Goal: Information Seeking & Learning: Learn about a topic

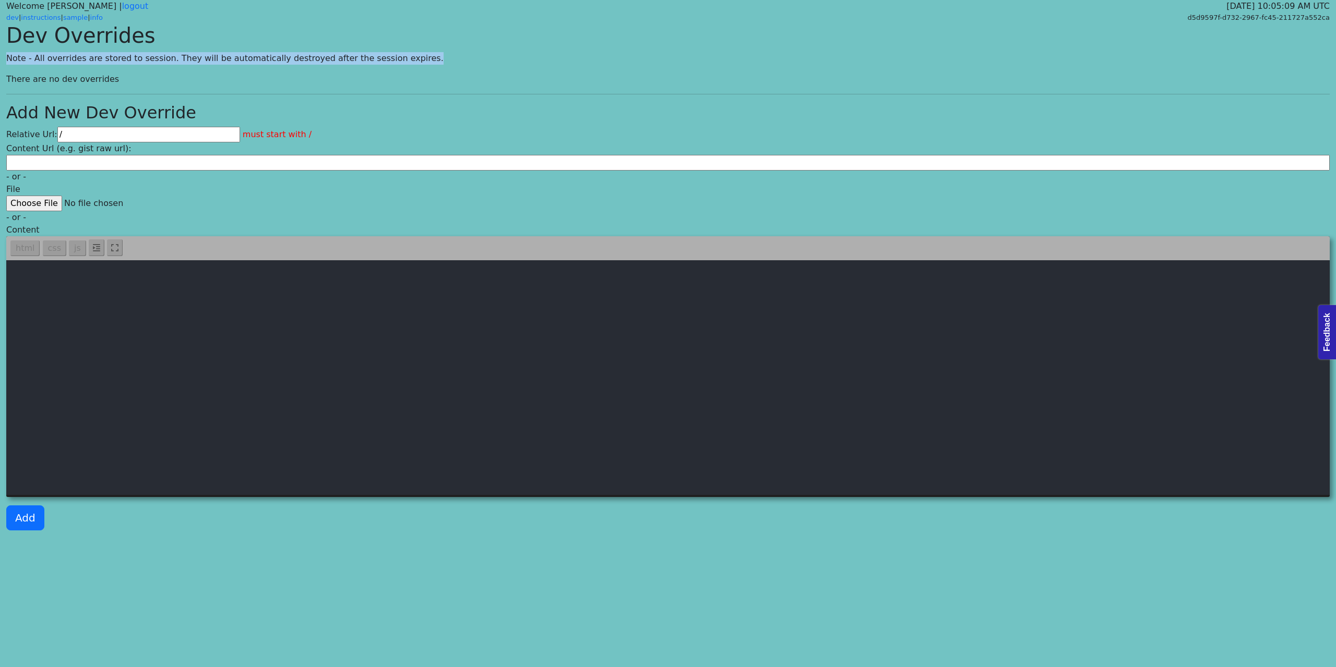
drag, startPoint x: 399, startPoint y: 61, endPoint x: 7, endPoint y: 54, distance: 392.5
click at [7, 54] on p "Note - All overrides are stored to session. They will be automatically destroye…" at bounding box center [667, 58] width 1323 height 13
click at [55, 55] on p "Note - All overrides are stored to session. They will be automatically destroye…" at bounding box center [667, 58] width 1323 height 13
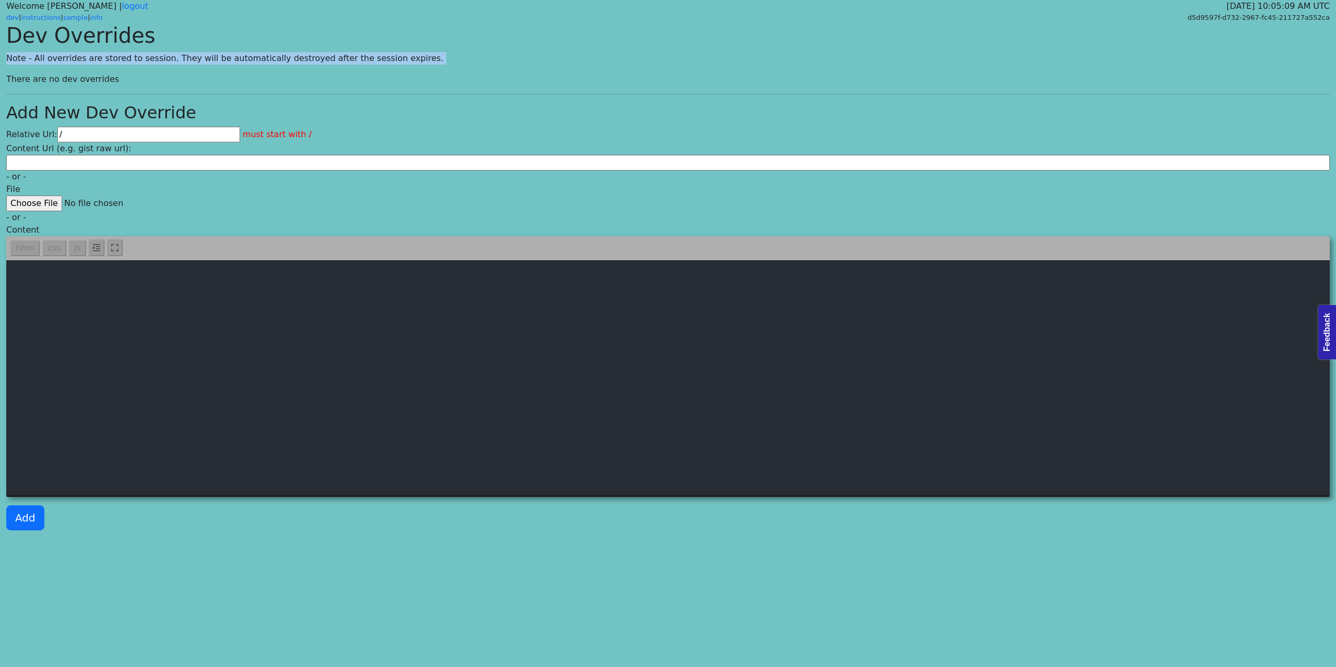
drag, startPoint x: 590, startPoint y: 57, endPoint x: 589, endPoint y: 66, distance: 8.9
click at [590, 57] on p "Note - All overrides are stored to session. They will be automatically destroye…" at bounding box center [667, 58] width 1323 height 13
click at [594, 70] on div "Dev Overrides Note - All overrides are stored to session. They will be automati…" at bounding box center [668, 281] width 1336 height 516
click at [207, 59] on p "Note - All overrides are stored to session. They will be automatically destroye…" at bounding box center [667, 58] width 1323 height 13
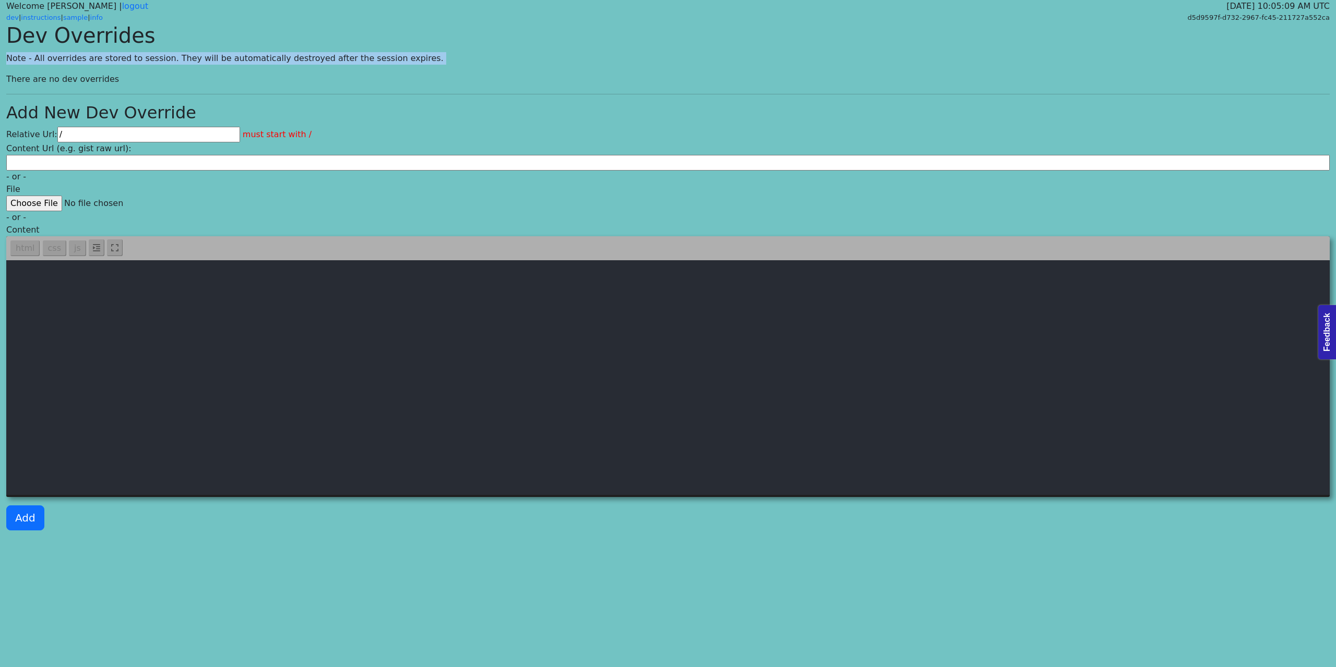
click at [207, 59] on p "Note - All overrides are stored to session. They will be automatically destroye…" at bounding box center [667, 58] width 1323 height 13
click at [200, 64] on div at bounding box center [200, 64] width 0 height 0
click at [270, 56] on p "Note - All overrides are stored to session. They will be automatically destroye…" at bounding box center [667, 58] width 1323 height 13
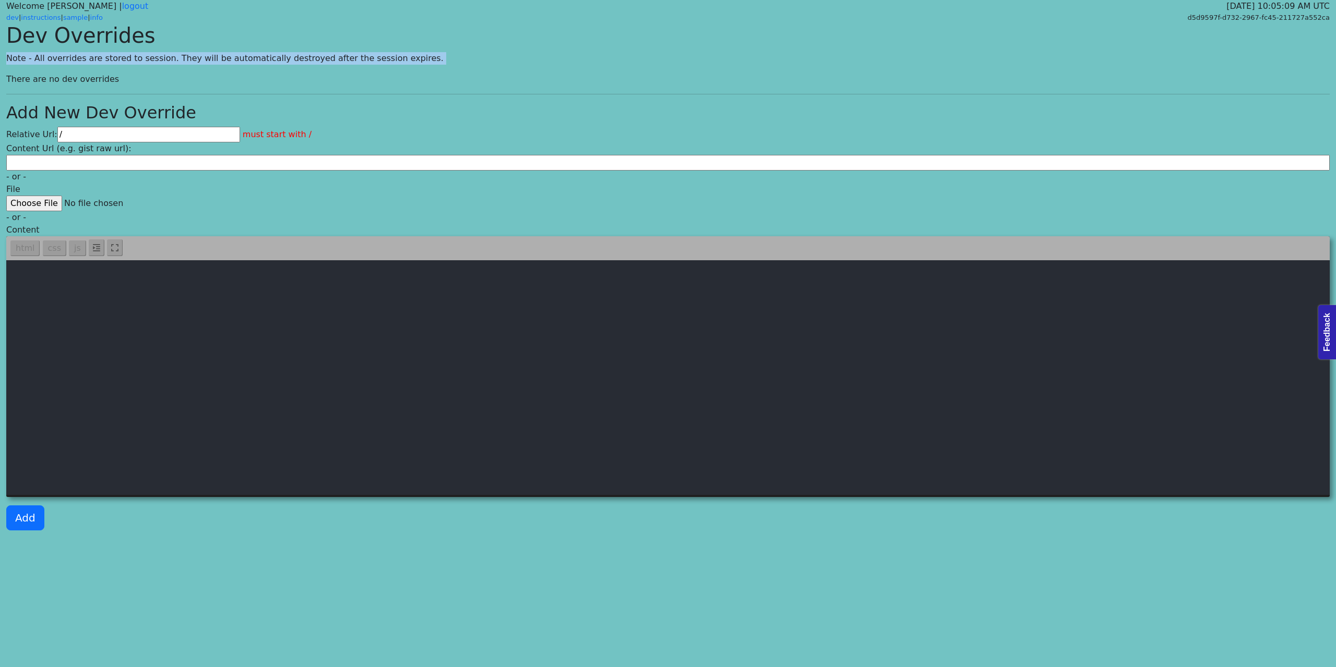
click at [270, 56] on p "Note - All overrides are stored to session. They will be automatically destroye…" at bounding box center [667, 58] width 1323 height 13
click at [421, 50] on div "Dev Overrides Note - All overrides are stored to session. They will be automati…" at bounding box center [668, 281] width 1336 height 516
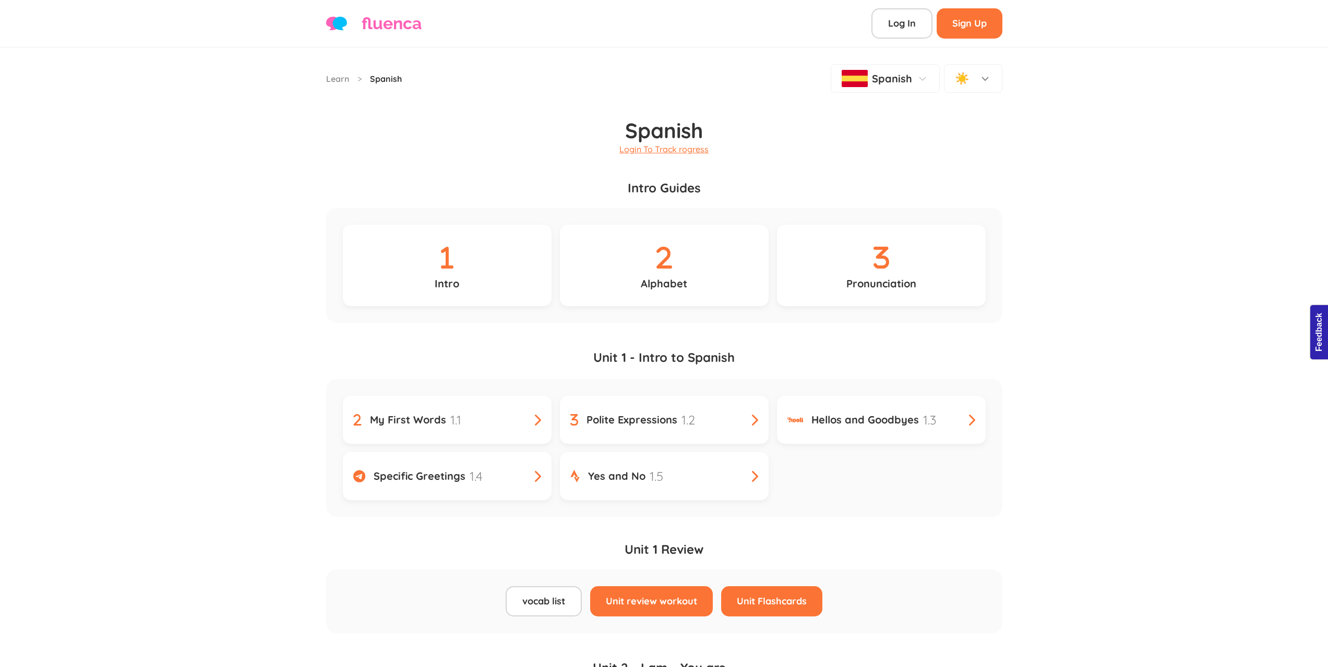
click at [488, 133] on h1 "Spanish" at bounding box center [664, 118] width 676 height 50
click at [482, 131] on h1 "Spanish" at bounding box center [664, 118] width 676 height 50
click at [925, 77] on icon at bounding box center [922, 79] width 13 height 13
click at [784, 118] on h1 "Spanish" at bounding box center [664, 118] width 676 height 50
click at [837, 279] on div "Pronunciation" at bounding box center [881, 265] width 209 height 81
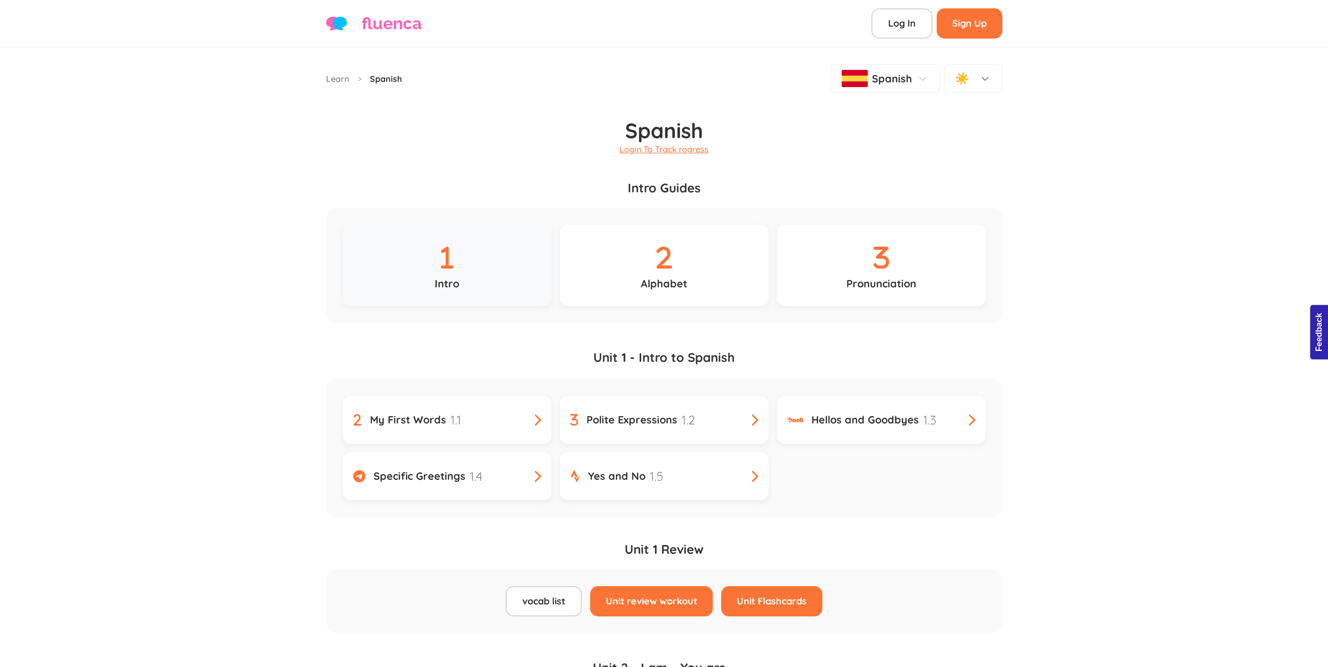
click at [457, 269] on icon at bounding box center [447, 258] width 46 height 37
click at [516, 405] on link "My First Words 1.1" at bounding box center [447, 420] width 209 height 48
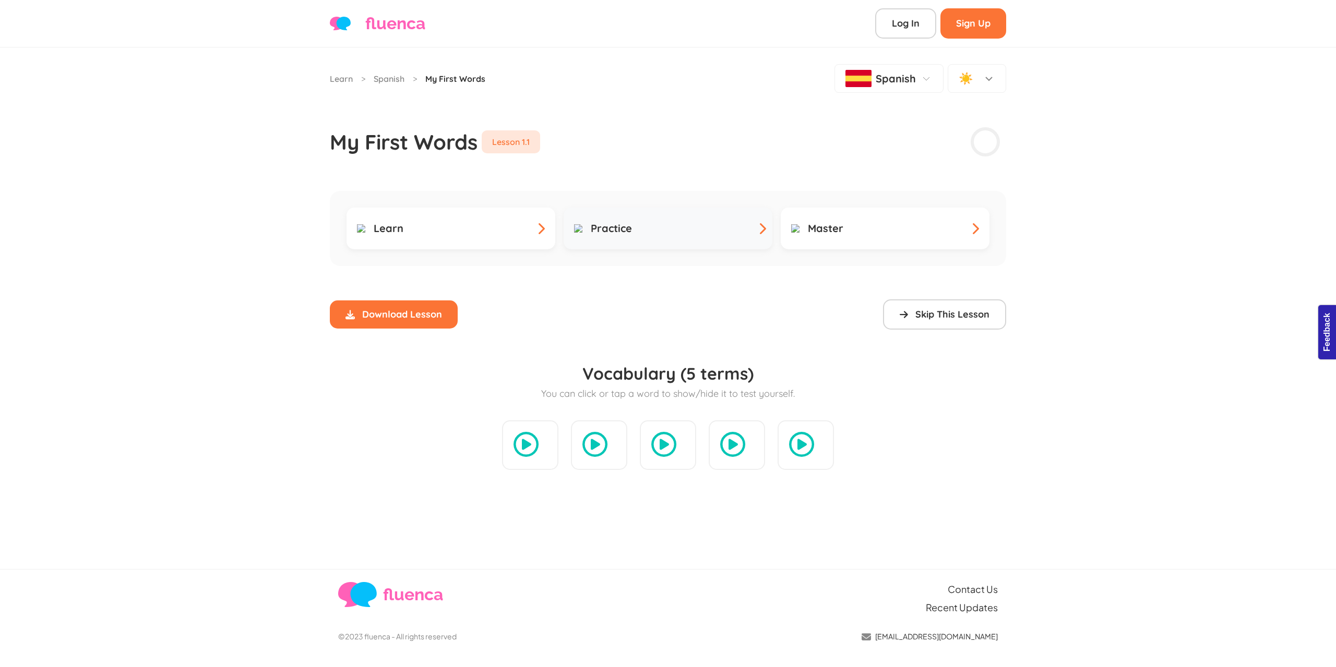
click at [632, 236] on link "Practice" at bounding box center [668, 229] width 209 height 42
click at [641, 235] on link "Practice" at bounding box center [668, 229] width 209 height 42
click at [538, 235] on link "Learn" at bounding box center [450, 229] width 209 height 42
drag, startPoint x: 493, startPoint y: 79, endPoint x: 422, endPoint y: 76, distance: 71.0
click at [422, 76] on div "Learn > Spanish > My First Words Spanish ☀️" at bounding box center [668, 78] width 676 height 29
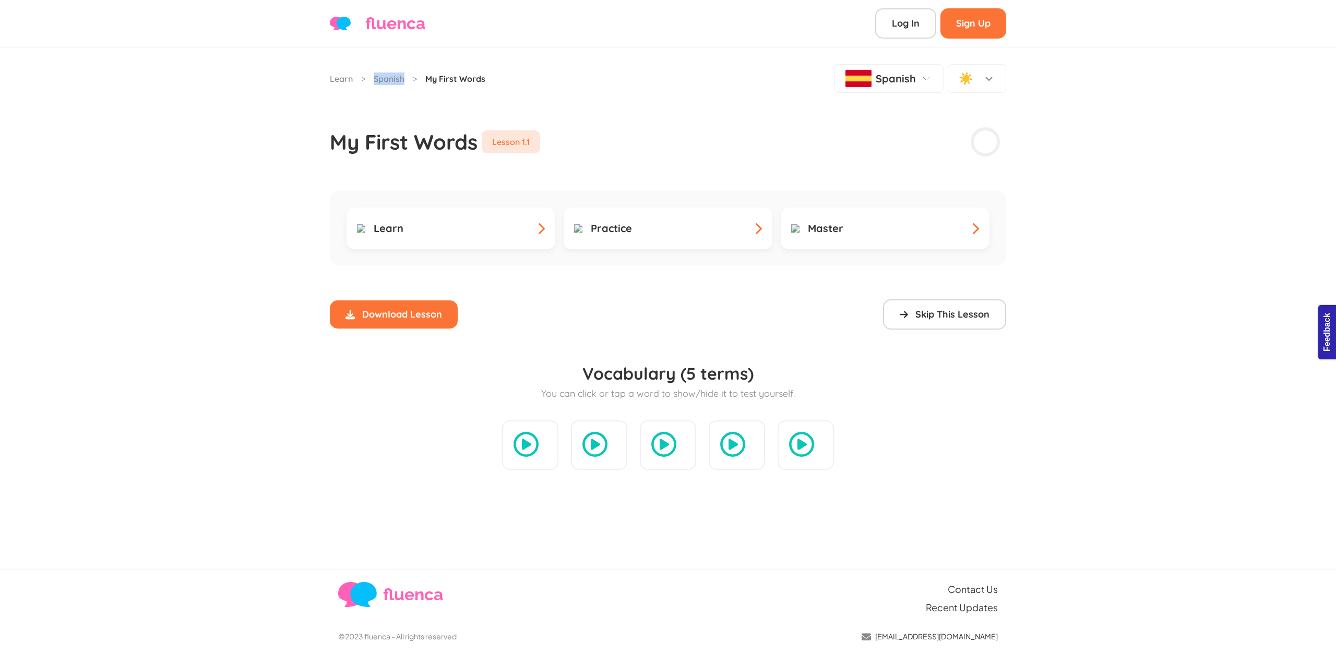
drag, startPoint x: 406, startPoint y: 77, endPoint x: 358, endPoint y: 78, distance: 48.0
click at [375, 78] on div "Learn > Spanish > My First Words" at bounding box center [407, 79] width 155 height 13
drag, startPoint x: 314, startPoint y: 78, endPoint x: 358, endPoint y: 78, distance: 43.8
click at [355, 78] on div "Learn > Spanish > My First Words Spanish ☀️ My First Words Lesson 1.1 Learn Pra…" at bounding box center [668, 308] width 1336 height 522
click at [1003, 80] on div "☀️" at bounding box center [977, 78] width 58 height 29
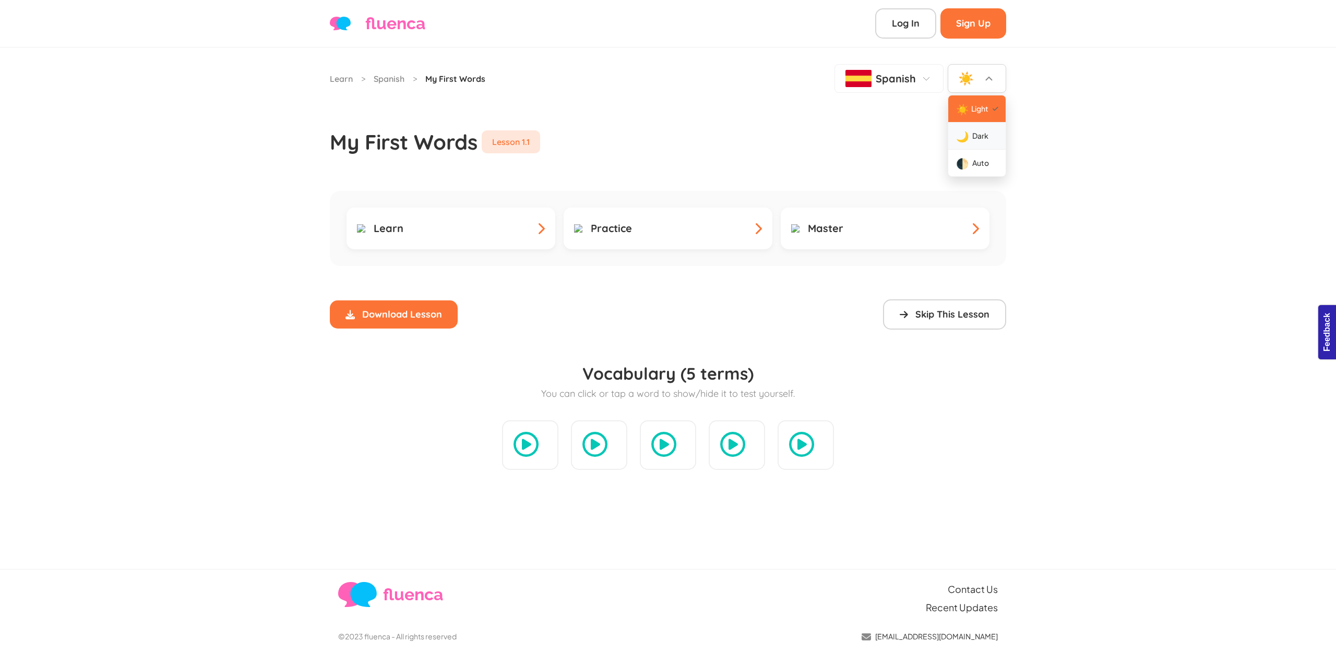
click at [977, 133] on span "Dark" at bounding box center [980, 135] width 16 height 11
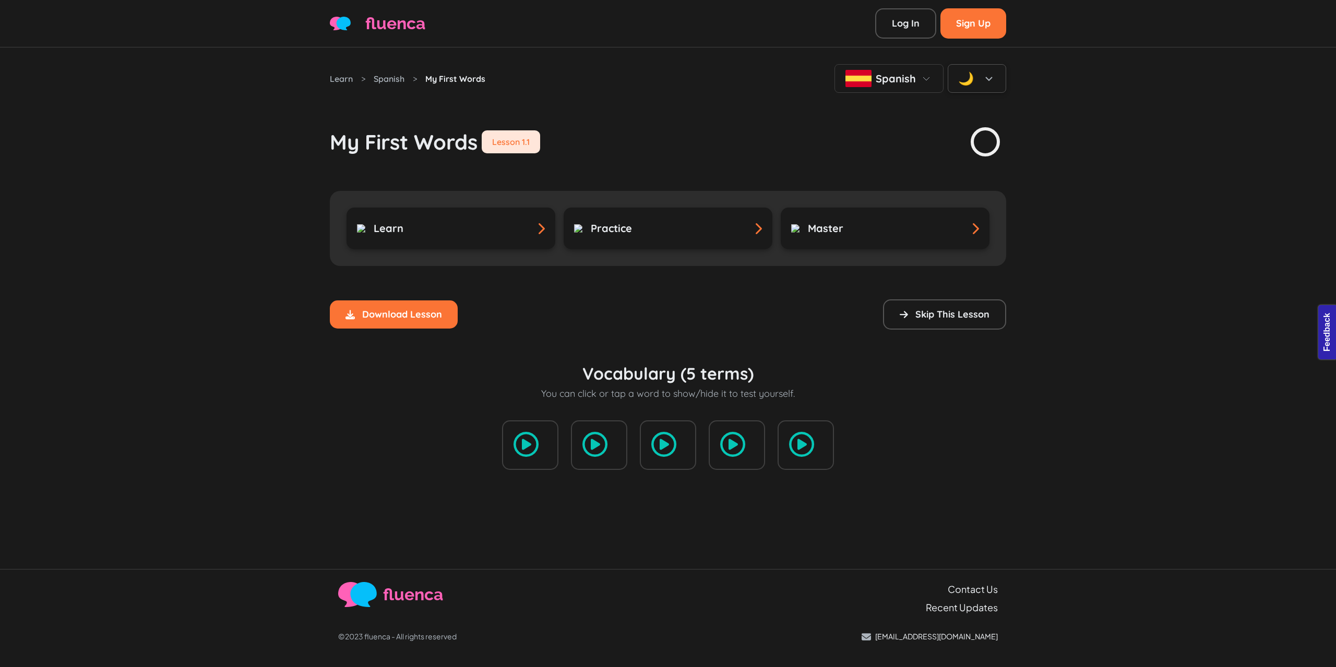
click at [973, 87] on div "🌙" at bounding box center [966, 78] width 16 height 19
click at [895, 147] on div "My First Words Lesson 1.1" at bounding box center [668, 125] width 676 height 65
click at [938, 313] on button "Skip This Lesson" at bounding box center [944, 315] width 123 height 30
click at [966, 322] on button "Unskip" at bounding box center [974, 315] width 64 height 30
click at [745, 155] on div "My First Words Lesson 1.1" at bounding box center [668, 125] width 676 height 65
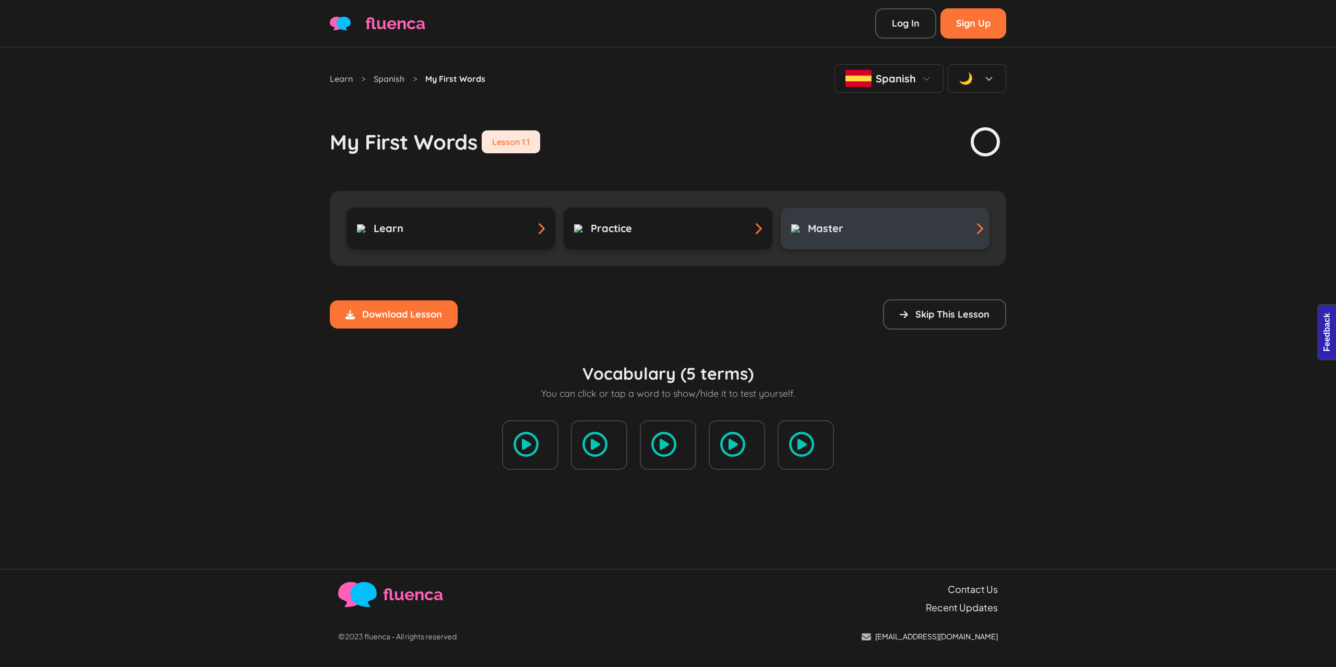
click at [816, 234] on h3 "Master" at bounding box center [825, 228] width 35 height 13
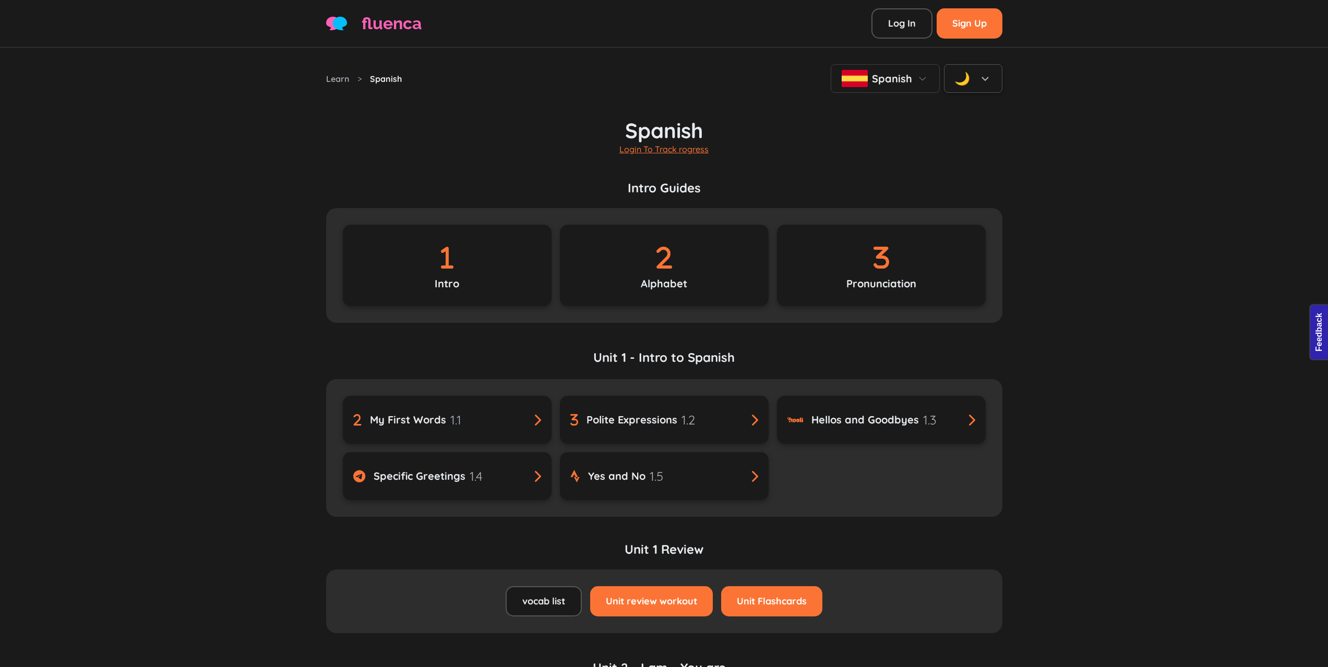
click at [955, 80] on div "🌙" at bounding box center [962, 78] width 16 height 19
click at [963, 109] on div "☀️" at bounding box center [958, 109] width 13 height 16
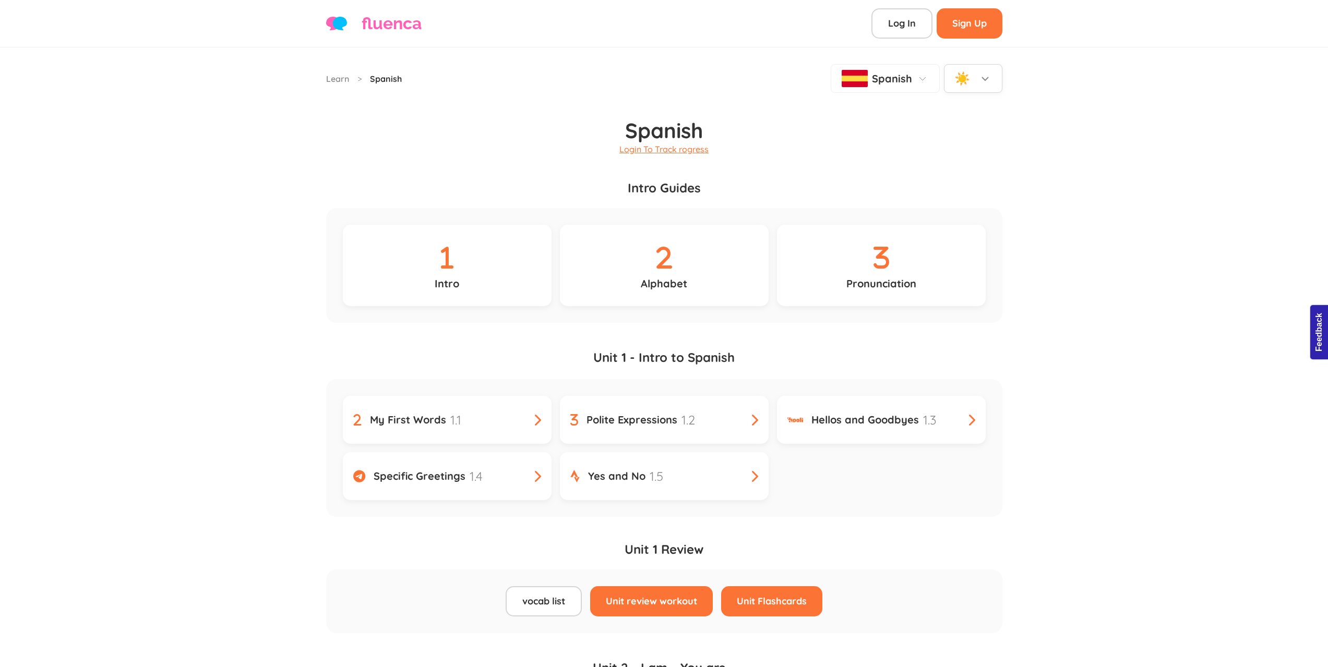
click at [908, 118] on h1 "Spanish" at bounding box center [664, 118] width 676 height 50
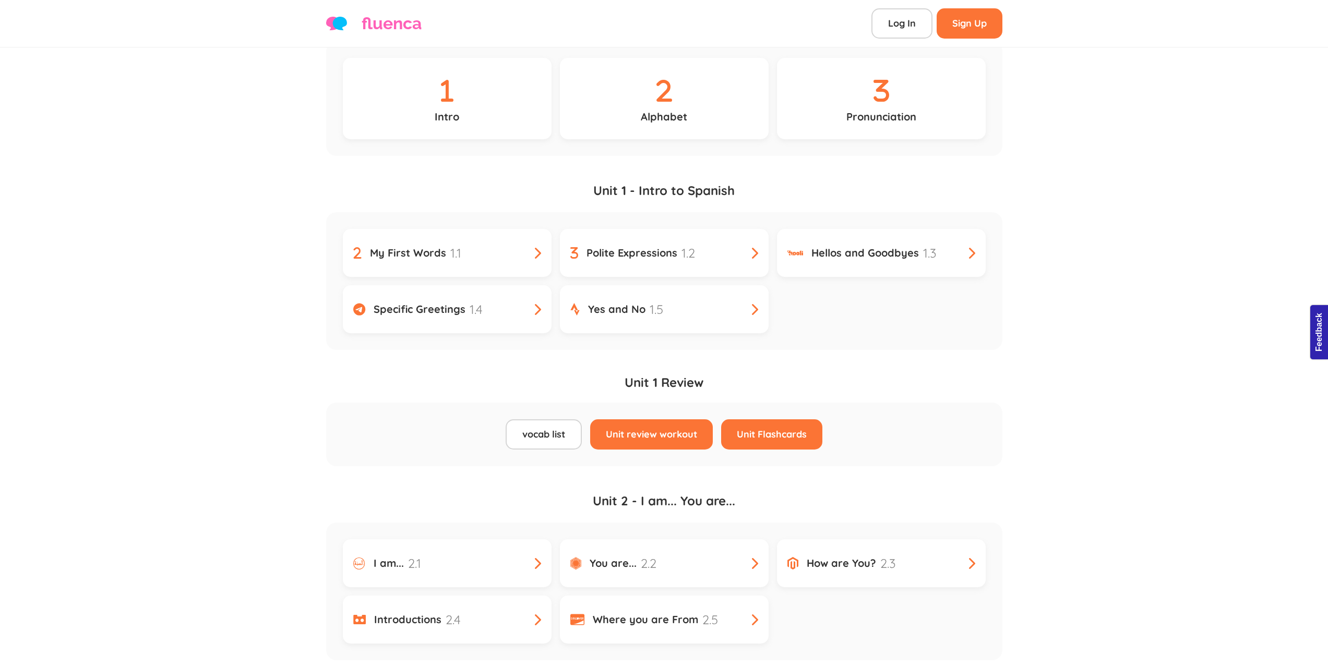
scroll to position [209, 0]
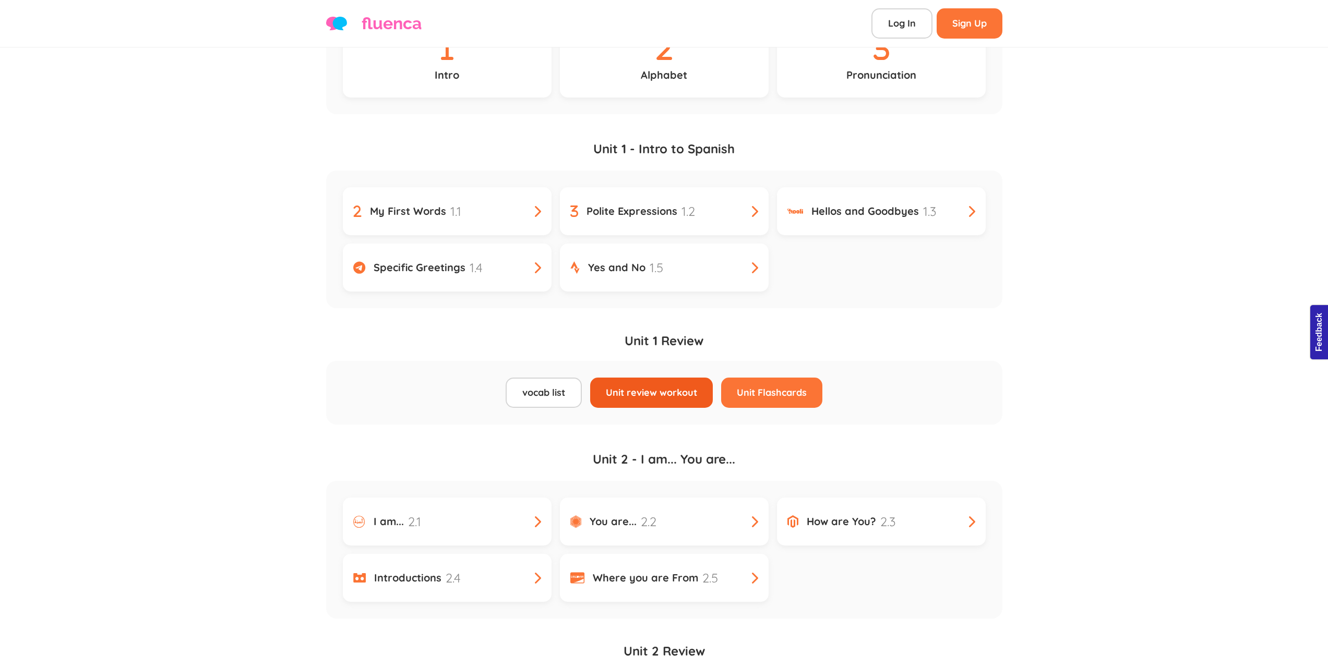
click at [673, 396] on link "Unit review workout" at bounding box center [651, 393] width 123 height 30
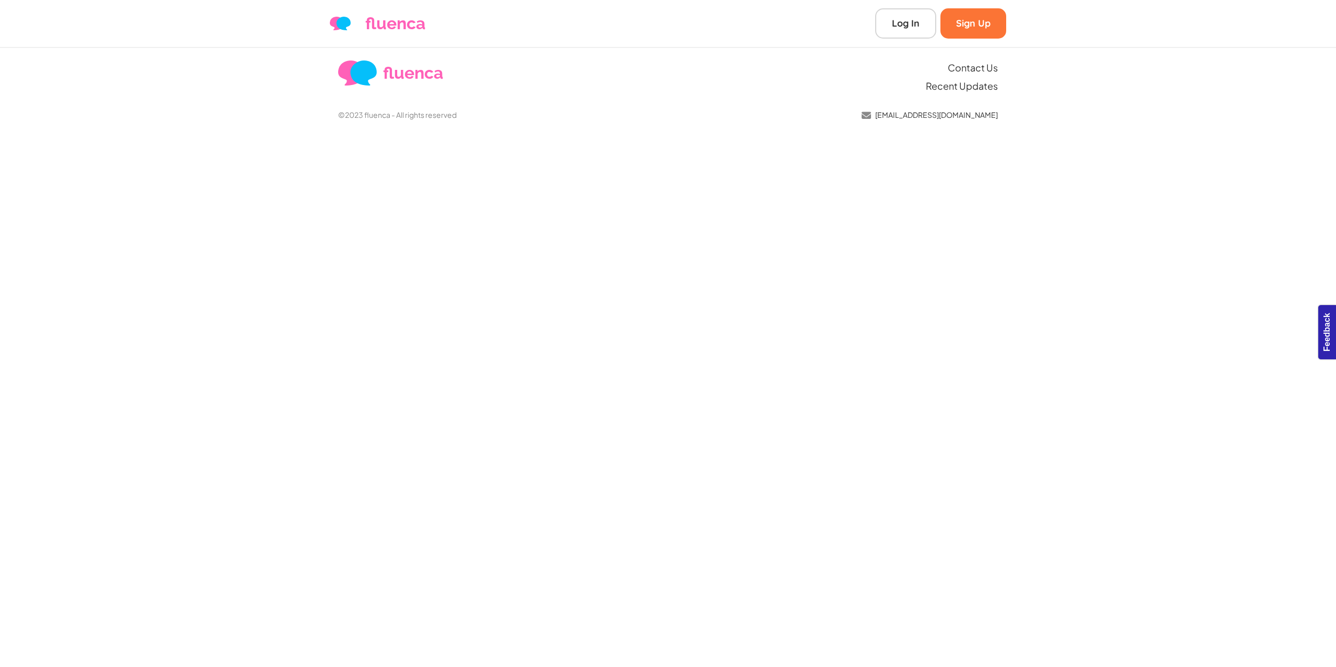
click at [650, 100] on div "©2023 fluenca - All rights reserved [EMAIL_ADDRESS][DOMAIN_NAME]" at bounding box center [668, 107] width 660 height 28
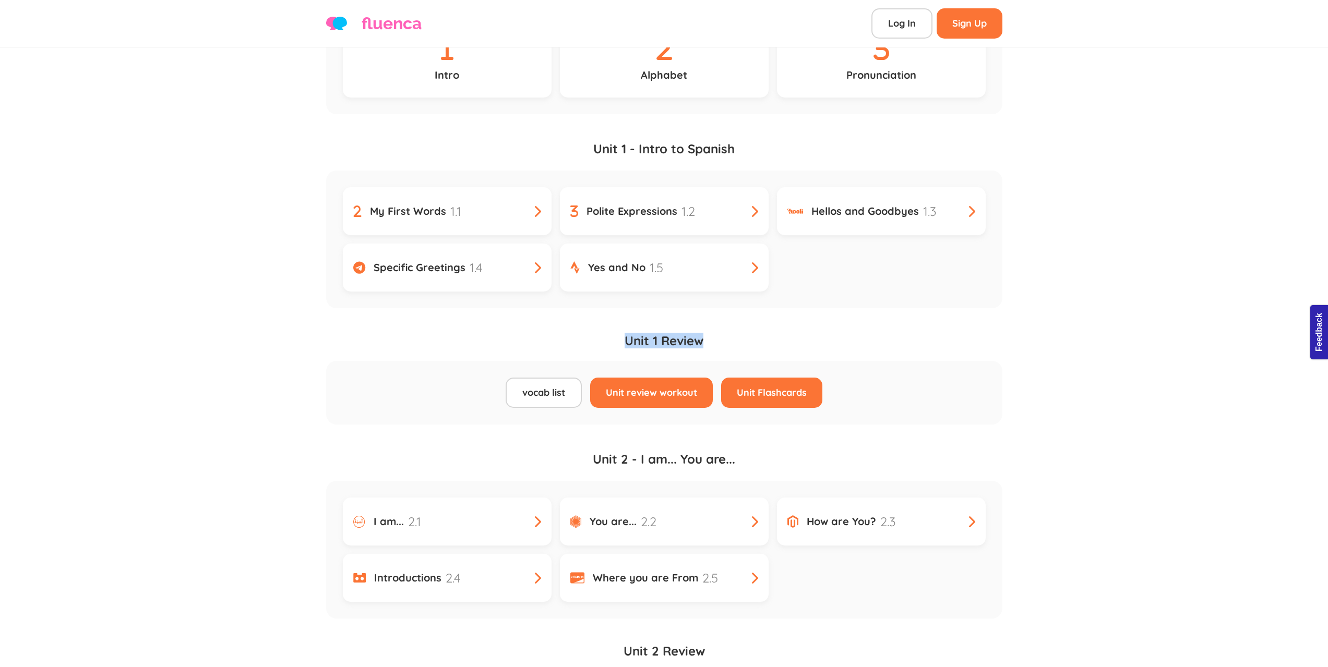
drag, startPoint x: 726, startPoint y: 345, endPoint x: 614, endPoint y: 342, distance: 112.2
click at [614, 342] on h4 "Unit 1 Review" at bounding box center [664, 347] width 676 height 28
click at [721, 153] on link "Unit 1 - Intro to Spanish" at bounding box center [664, 154] width 676 height 31
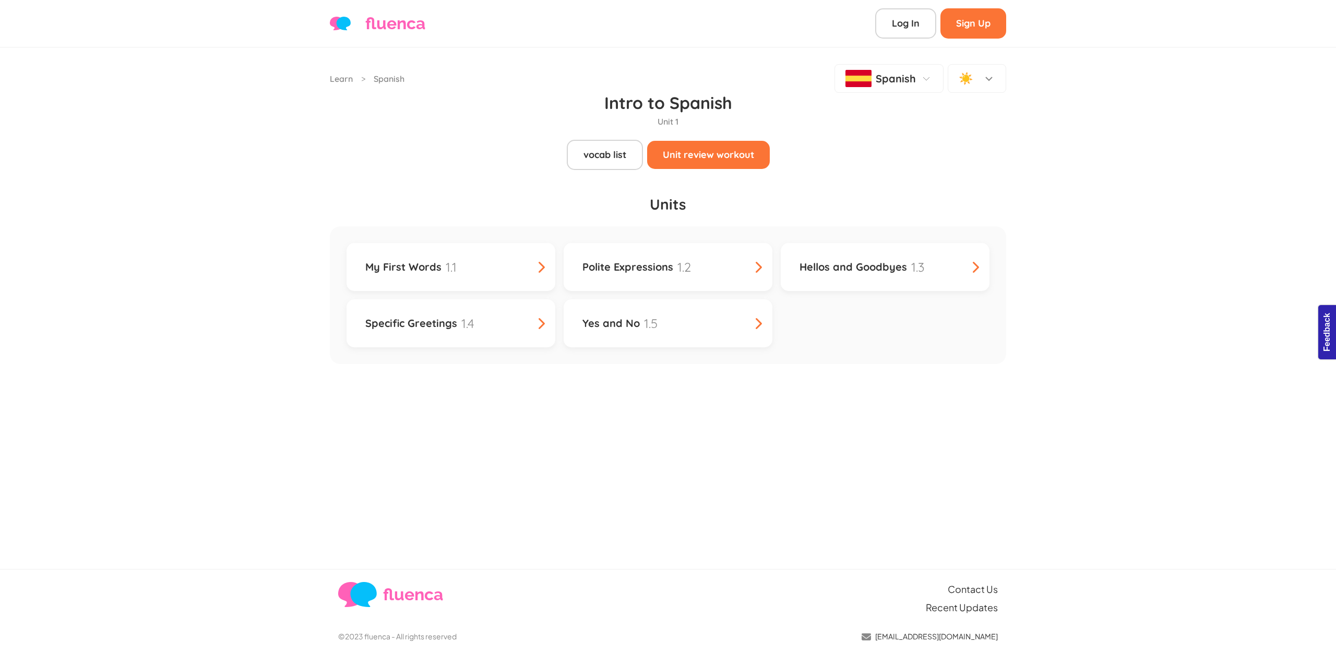
drag, startPoint x: 227, startPoint y: 83, endPoint x: 227, endPoint y: 91, distance: 7.3
click at [227, 87] on div "Learn > Spanish Spanish ☀️ Intro to Spanish Unit 1 vocab list Unit review worko…" at bounding box center [668, 308] width 1336 height 522
click at [490, 103] on div "Intro to Spanish Unit 1 vocab list Unit review workout" at bounding box center [668, 131] width 676 height 77
click at [648, 252] on link "Polite Expressions 1.2" at bounding box center [668, 267] width 209 height 48
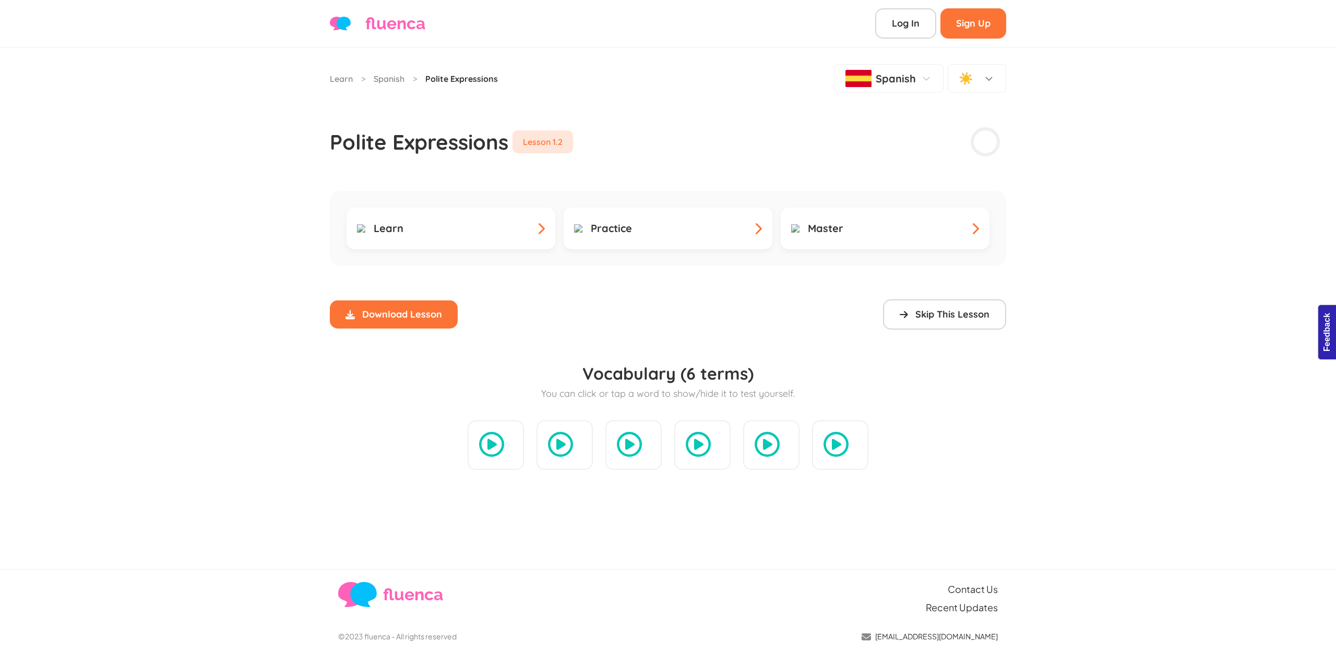
click at [648, 176] on div "Learn > Spanish > Polite Expressions Spanish ☀️ Polite Expressions Lesson 1.2 L…" at bounding box center [668, 275] width 689 height 456
drag, startPoint x: 504, startPoint y: 149, endPoint x: 333, endPoint y: 146, distance: 170.6
click at [333, 146] on h1 "Polite Expressions" at bounding box center [419, 141] width 178 height 25
click at [328, 148] on div "Learn > Spanish > Polite Expressions Spanish ☀️ Polite Expressions Lesson 1.2 L…" at bounding box center [668, 275] width 689 height 456
drag, startPoint x: 325, startPoint y: 142, endPoint x: 534, endPoint y: 145, distance: 209.8
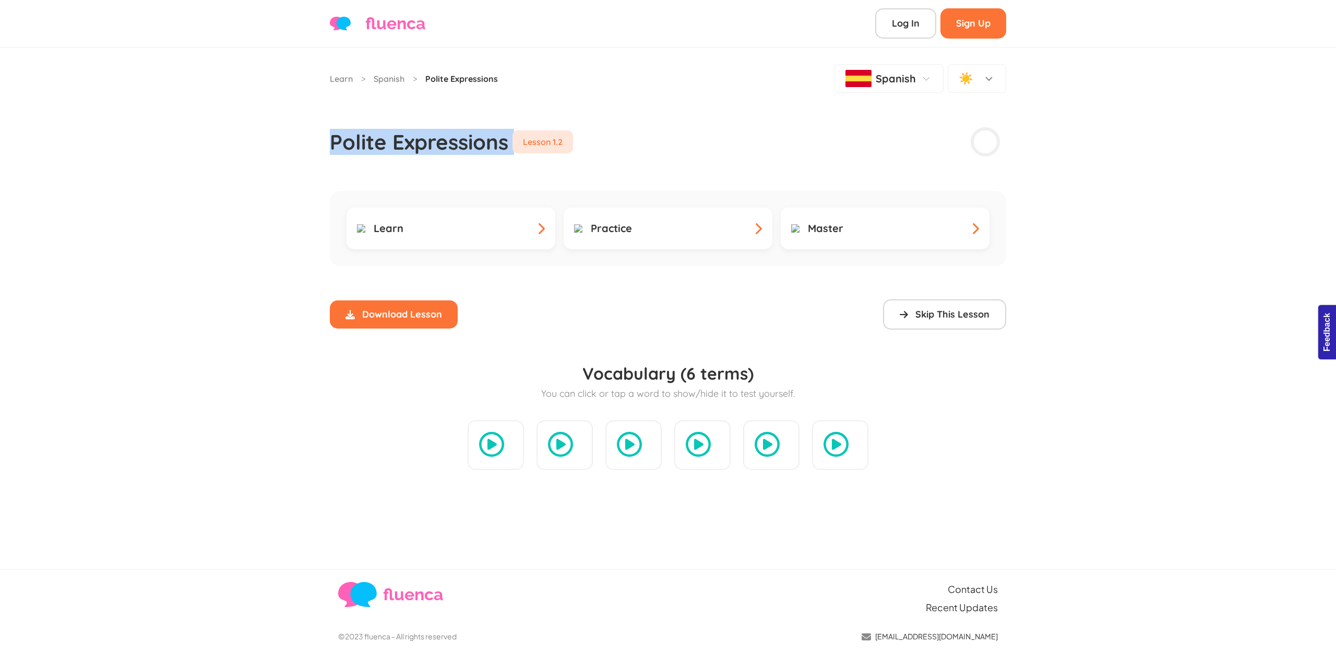
click at [527, 145] on div "Learn > Spanish > Polite Expressions Spanish ☀️ Polite Expressions Lesson 1.2 L…" at bounding box center [668, 275] width 689 height 456
click at [593, 149] on div "Polite Expressions Lesson 1.2" at bounding box center [668, 125] width 676 height 65
drag, startPoint x: 597, startPoint y: 139, endPoint x: 521, endPoint y: 140, distance: 75.7
click at [521, 140] on div "Polite Expressions Lesson 1.2" at bounding box center [668, 125] width 676 height 65
click at [549, 138] on div "Lesson 1.2" at bounding box center [542, 141] width 61 height 23
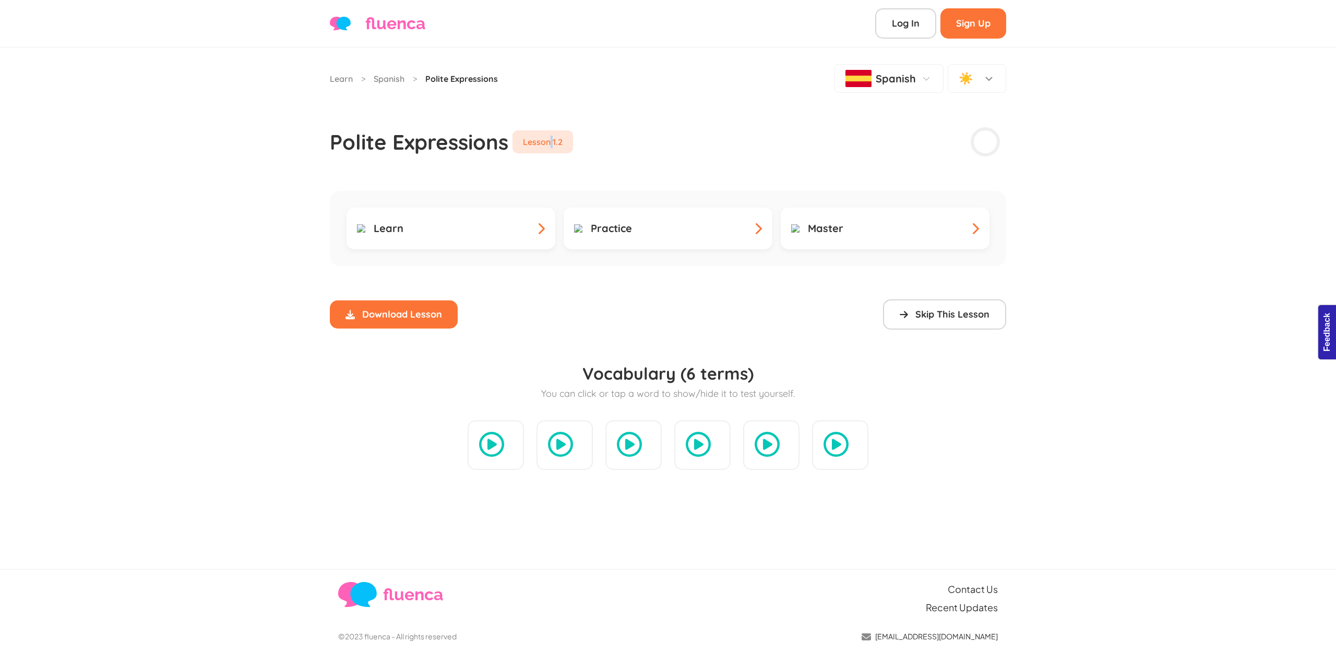
click at [549, 138] on div "Lesson 1.2" at bounding box center [542, 141] width 61 height 23
click at [581, 163] on div "Learn > Spanish > Polite Expressions Spanish ☀️ Polite Expressions Lesson 1.2 L…" at bounding box center [668, 275] width 689 height 456
click at [965, 81] on div "☀️" at bounding box center [966, 78] width 16 height 19
click at [976, 134] on span "Dark" at bounding box center [980, 135] width 16 height 11
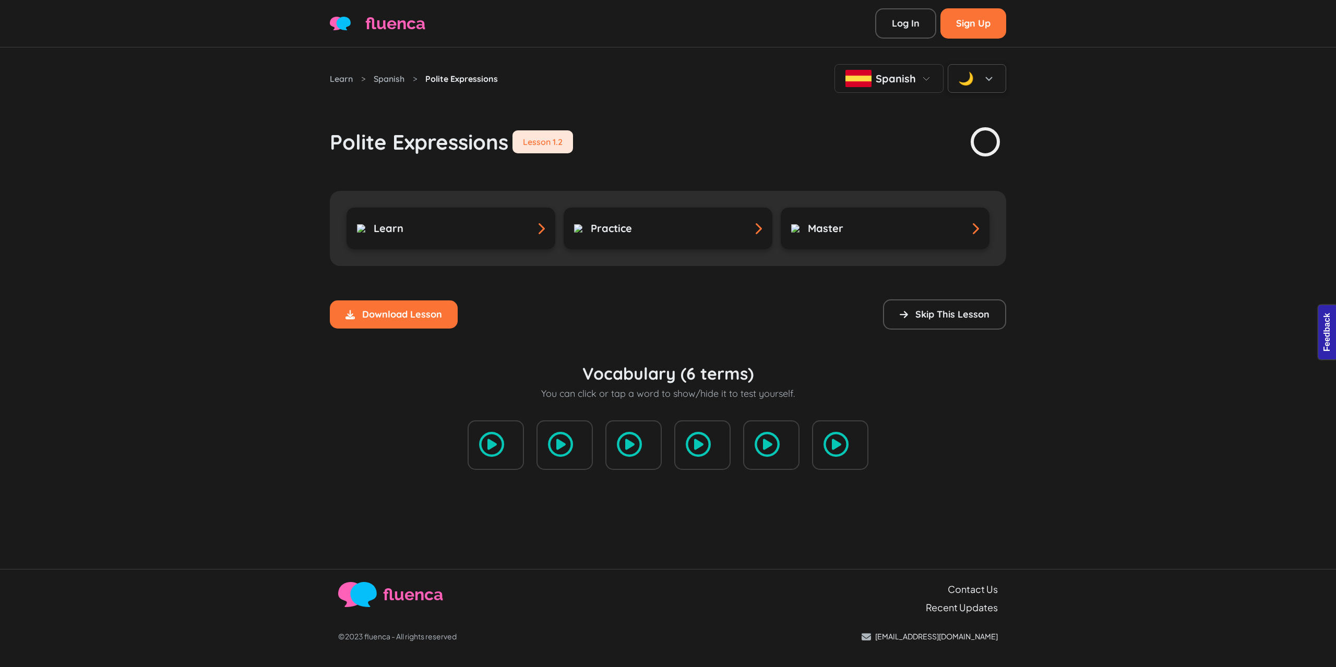
click at [564, 144] on div "Lesson 1.2" at bounding box center [542, 141] width 61 height 23
click at [556, 142] on div "Lesson 1.2" at bounding box center [542, 141] width 61 height 23
click at [633, 156] on div "Polite Expressions Lesson 1.2" at bounding box center [668, 125] width 676 height 65
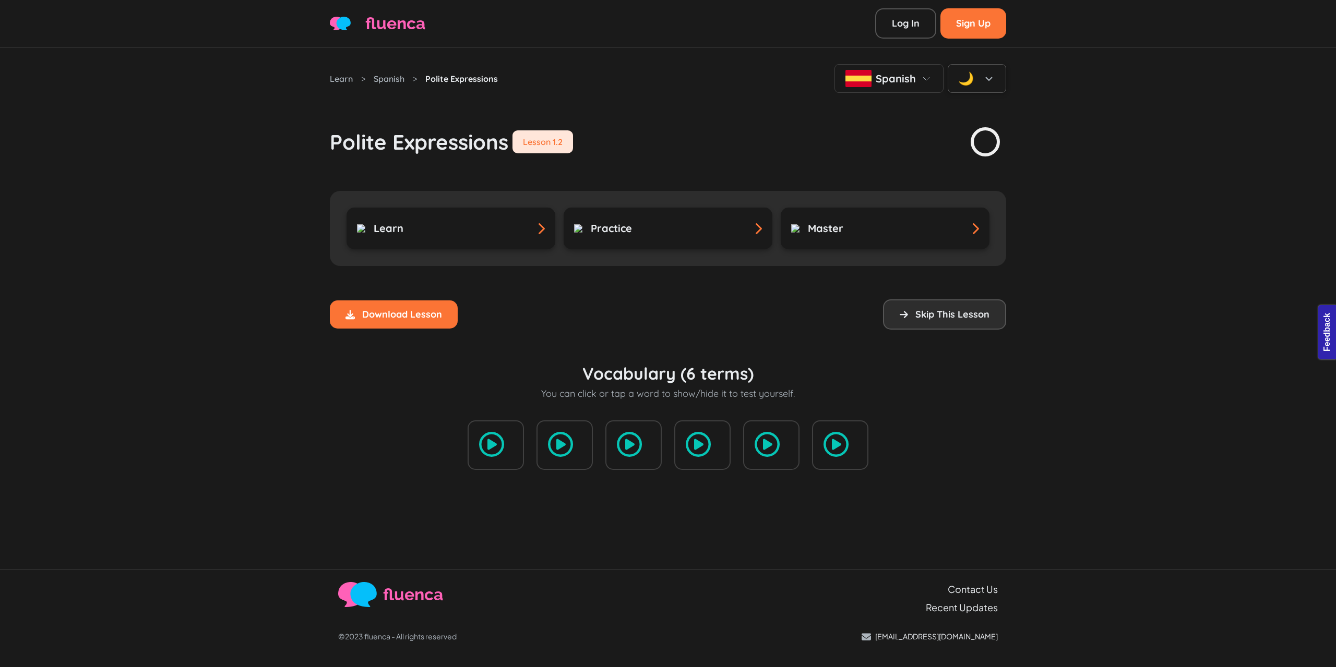
click at [962, 314] on button "Skip This Lesson" at bounding box center [944, 315] width 123 height 30
click at [962, 314] on button "Unskip" at bounding box center [974, 315] width 64 height 30
click at [904, 318] on icon at bounding box center [904, 314] width 8 height 9
click at [591, 300] on div "Download Lesson Lesson Downloaded error: skipped not defined error: started not…" at bounding box center [668, 315] width 676 height 30
click at [744, 82] on div "Learn > Spanish > Polite Expressions Spanish 🌙" at bounding box center [668, 78] width 676 height 29
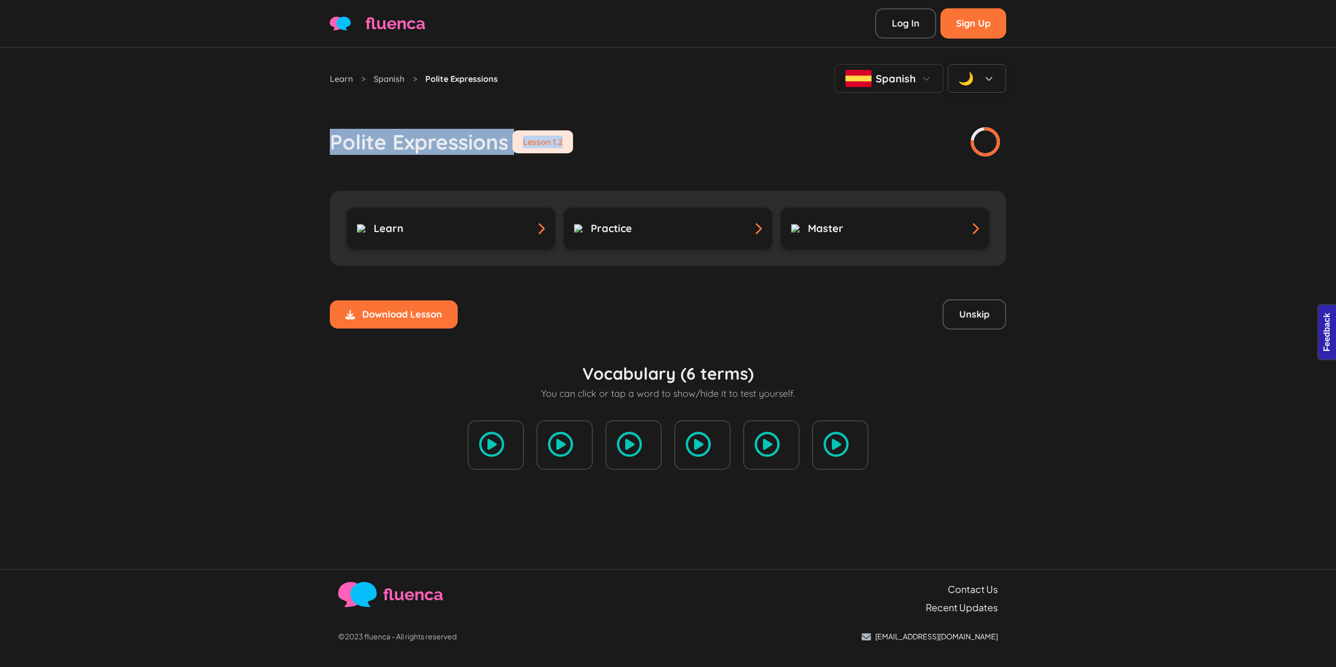
drag, startPoint x: 573, startPoint y: 147, endPoint x: 313, endPoint y: 128, distance: 261.1
click at [313, 128] on div "Learn > Spanish > Polite Expressions Spanish 🌙 Polite Expressions Lesson 1.2 Le…" at bounding box center [668, 308] width 1336 height 522
click at [379, 138] on h1 "Polite Expressions" at bounding box center [419, 141] width 178 height 25
drag, startPoint x: 322, startPoint y: 141, endPoint x: 587, endPoint y: 159, distance: 265.1
click at [587, 159] on div "Learn > Spanish > Polite Expressions Spanish 🌙 Polite Expressions Lesson 1.2 Le…" at bounding box center [668, 308] width 1336 height 522
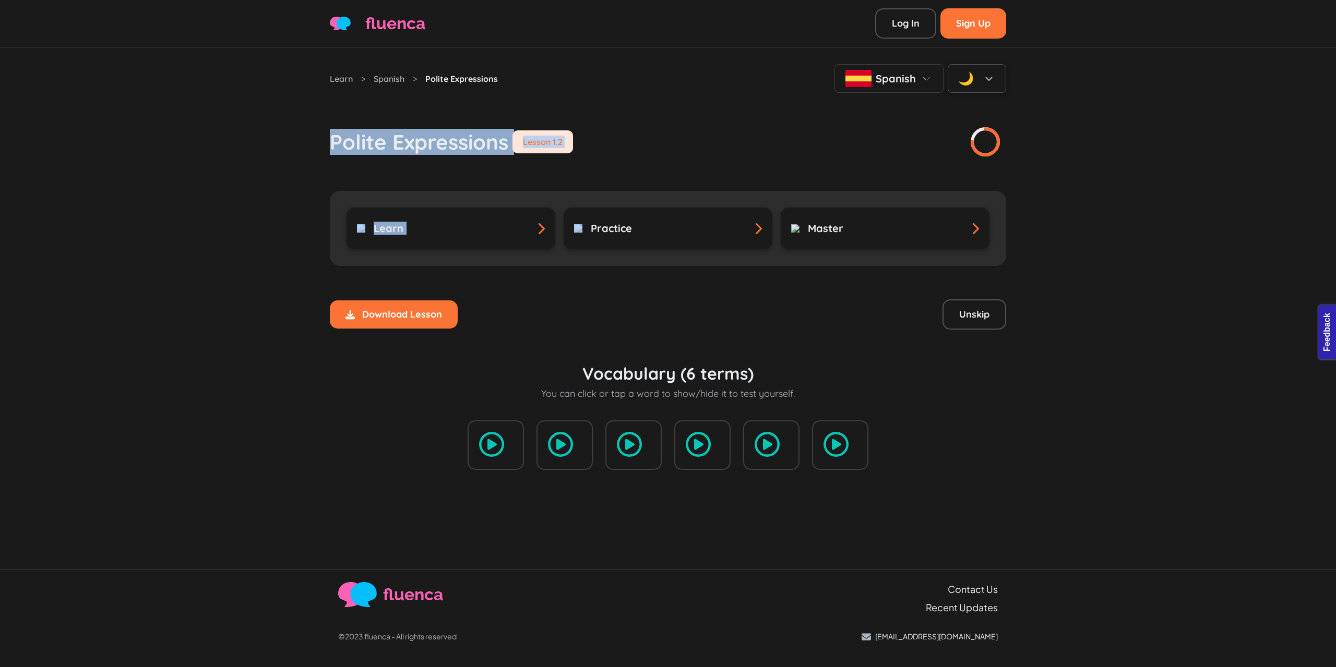
click at [595, 150] on div "Polite Expressions Lesson 1.2" at bounding box center [668, 125] width 676 height 65
drag, startPoint x: 613, startPoint y: 143, endPoint x: 301, endPoint y: 134, distance: 311.7
click at [301, 134] on div "Learn > Spanish > Polite Expressions Spanish 🌙 Polite Expressions Lesson 1.2 Le…" at bounding box center [668, 308] width 1336 height 522
drag, startPoint x: 332, startPoint y: 133, endPoint x: 594, endPoint y: 158, distance: 263.7
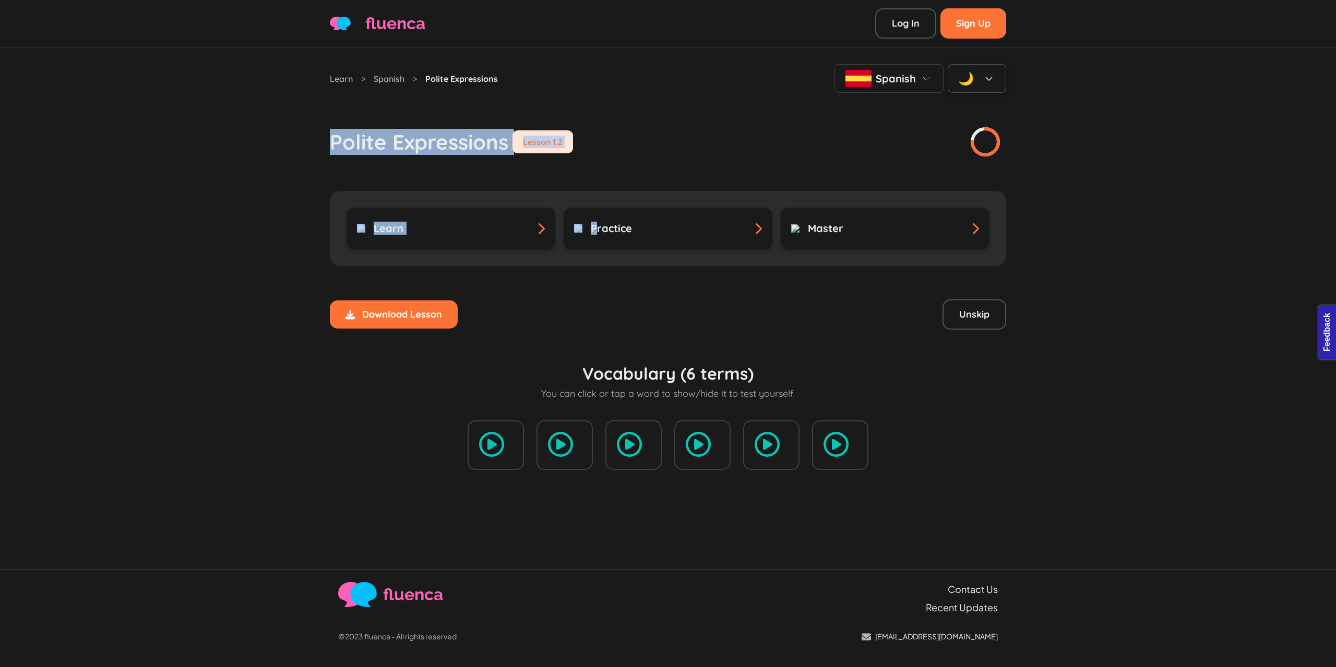
click at [594, 158] on div "Learn > Spanish > Polite Expressions Spanish 🌙 Polite Expressions Lesson 1.2 Le…" at bounding box center [668, 275] width 689 height 456
drag, startPoint x: 582, startPoint y: 135, endPoint x: 313, endPoint y: 128, distance: 269.3
click at [313, 128] on div "Learn > Spanish > Polite Expressions Spanish 🌙 Polite Expressions Lesson 1.2 Le…" at bounding box center [668, 308] width 1336 height 522
click at [316, 132] on div "Learn > Spanish > Polite Expressions Spanish 🌙 Polite Expressions Lesson 1.2 Le…" at bounding box center [668, 308] width 1336 height 522
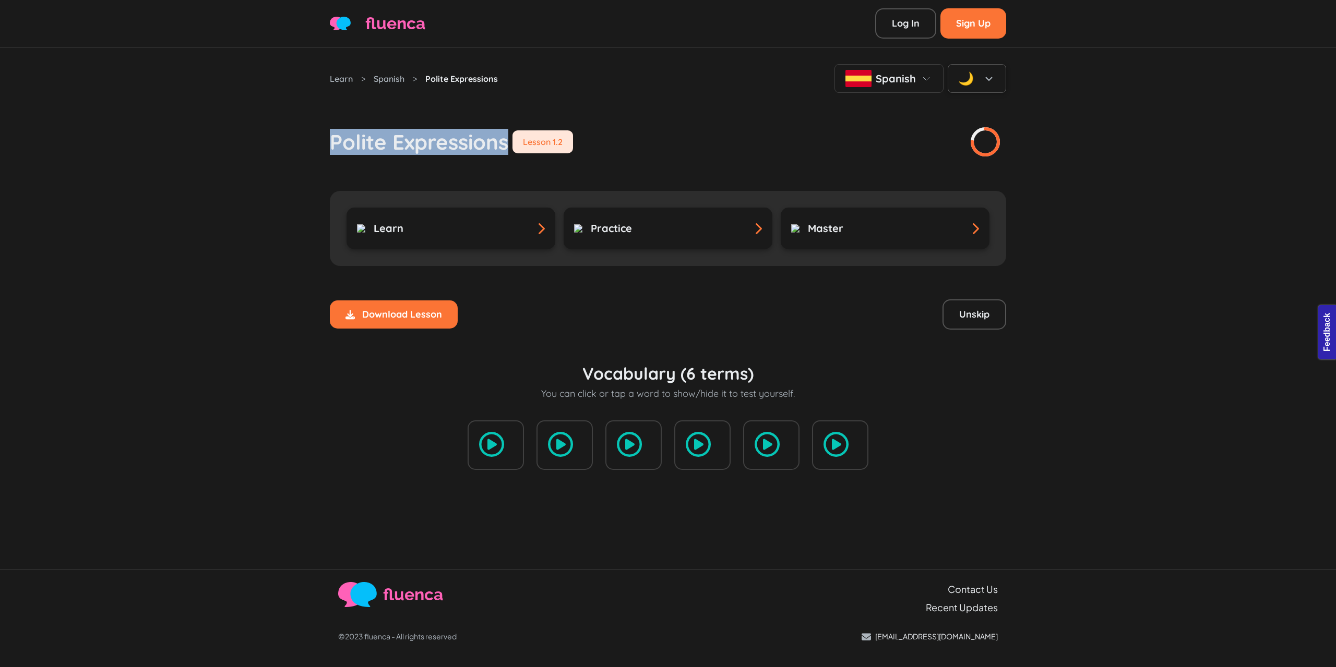
drag, startPoint x: 322, startPoint y: 134, endPoint x: 508, endPoint y: 146, distance: 186.2
click at [508, 146] on div "Learn > Spanish > Polite Expressions Spanish 🌙 Polite Expressions Lesson 1.2 Le…" at bounding box center [668, 308] width 1336 height 522
click at [548, 141] on div "Lesson 1.2" at bounding box center [542, 141] width 61 height 23
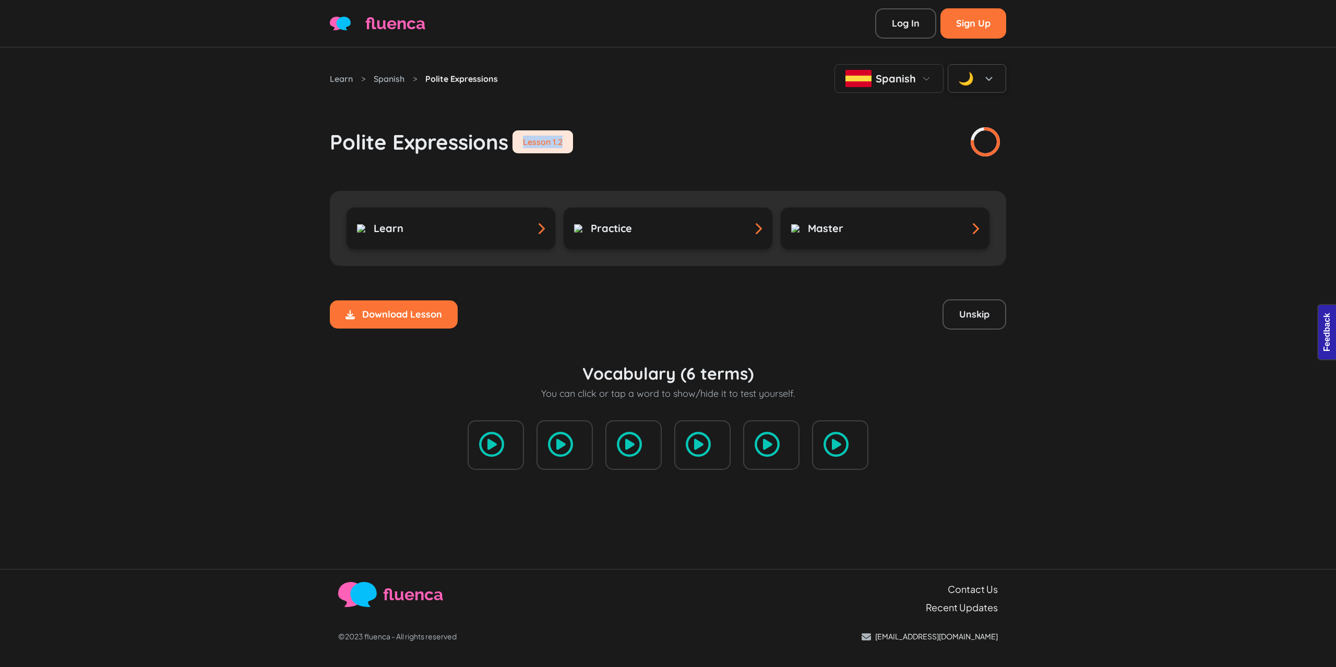
click at [548, 150] on div "Lesson 1.2" at bounding box center [542, 141] width 61 height 23
drag, startPoint x: 569, startPoint y: 141, endPoint x: 515, endPoint y: 140, distance: 53.8
click at [515, 140] on div "Lesson 1.2" at bounding box center [542, 141] width 61 height 23
click at [505, 141] on h1 "Polite Expressions" at bounding box center [419, 141] width 178 height 25
click at [506, 142] on h1 "Polite Expressions" at bounding box center [419, 141] width 178 height 25
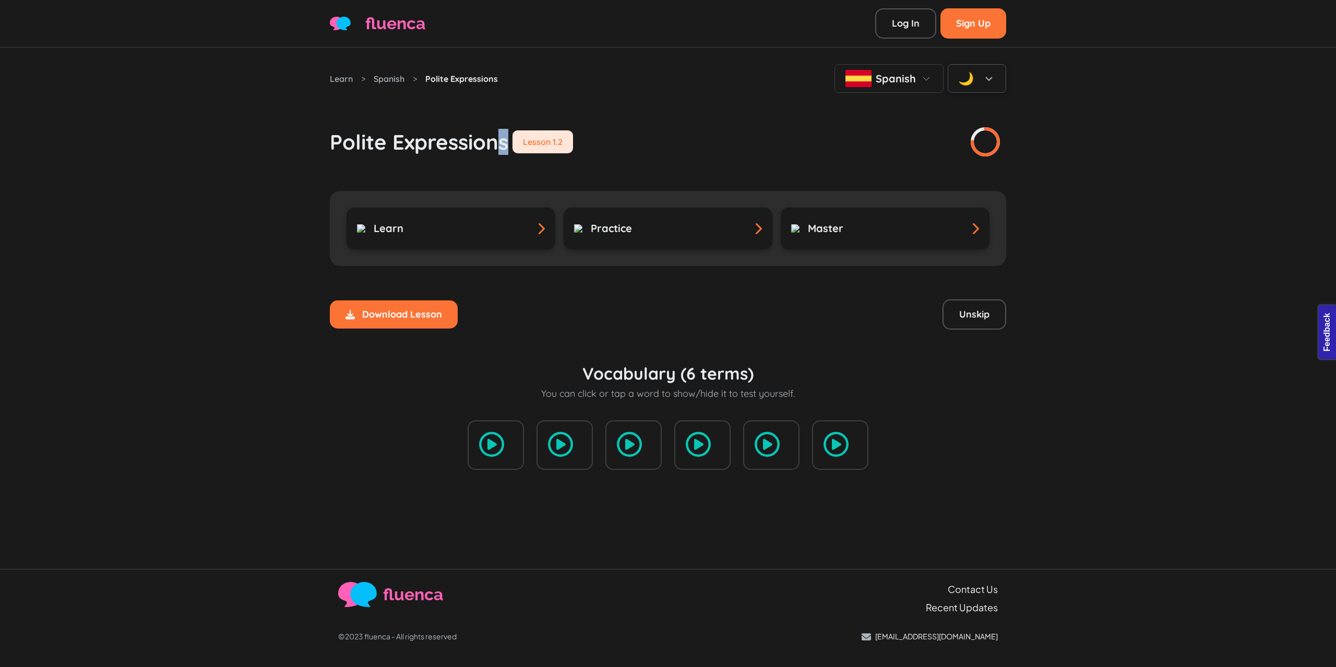
click at [509, 144] on div "Polite Expressions Lesson 1.2" at bounding box center [451, 141] width 243 height 25
drag, startPoint x: 509, startPoint y: 140, endPoint x: 320, endPoint y: 131, distance: 189.1
click at [320, 131] on div "Learn > Spanish > Polite Expressions Spanish 🌙 Polite Expressions Lesson 1.2 Le…" at bounding box center [668, 308] width 1336 height 522
click at [326, 92] on div "Learn > Spanish > Polite Expressions Spanish 🌙 Polite Expressions Lesson 1.2 Le…" at bounding box center [668, 275] width 689 height 456
drag, startPoint x: 325, startPoint y: 76, endPoint x: 504, endPoint y: 84, distance: 179.7
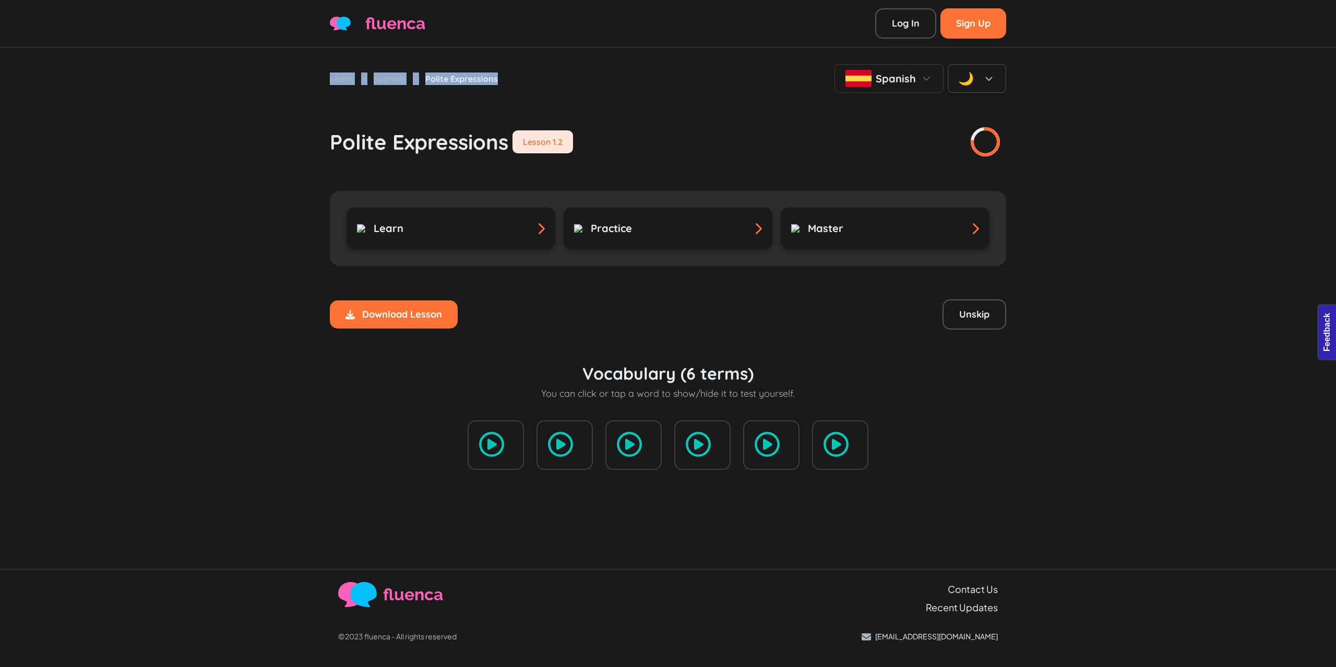
click at [504, 84] on div "Learn > Spanish > Polite Expressions Spanish 🌙 Polite Expressions Lesson 1.2 Le…" at bounding box center [668, 275] width 689 height 456
click at [524, 111] on div "Polite Expressions Lesson 1.2" at bounding box center [668, 125] width 676 height 65
drag, startPoint x: 512, startPoint y: 79, endPoint x: 324, endPoint y: 80, distance: 188.9
click at [324, 80] on div "Learn > Spanish > Polite Expressions Spanish 🌙 Polite Expressions Lesson 1.2 Le…" at bounding box center [668, 275] width 689 height 456
click at [312, 123] on div "Learn > Spanish > Polite Expressions Spanish 🌙 Polite Expressions Lesson 1.2 Le…" at bounding box center [668, 308] width 1336 height 522
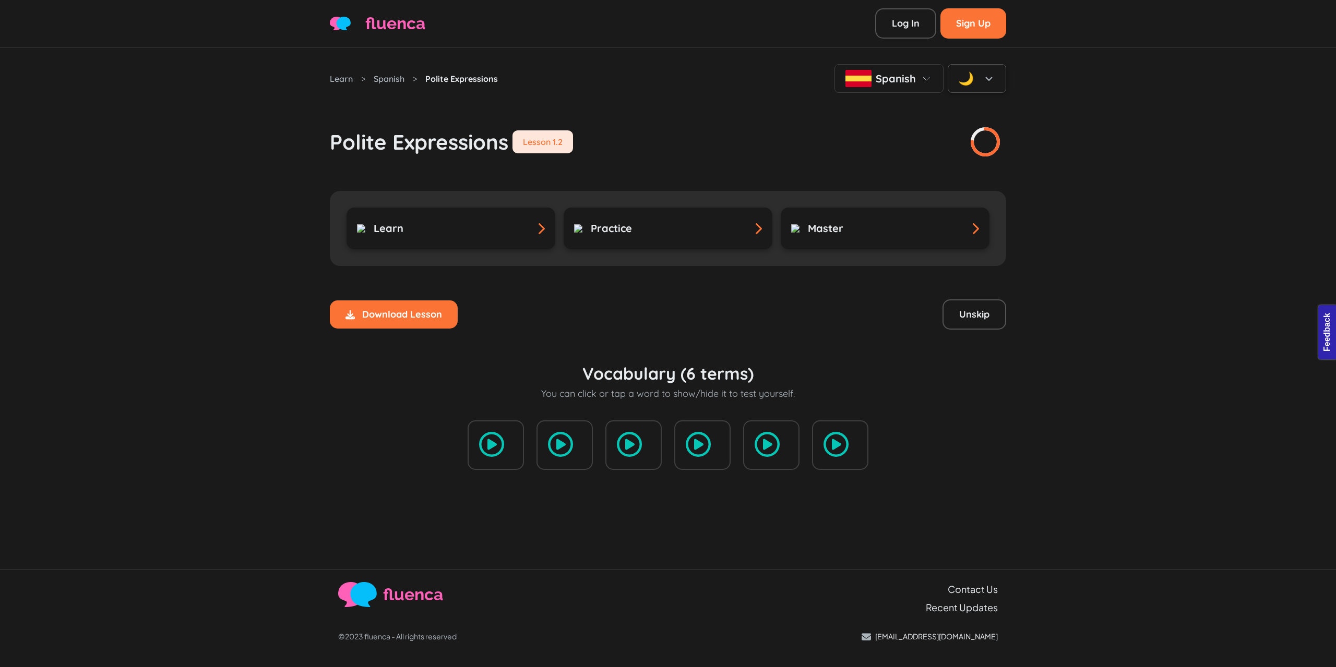
click at [753, 98] on div "Polite Expressions Lesson 1.2" at bounding box center [668, 125] width 676 height 65
click at [250, 238] on div "Learn > Spanish > Polite Expressions Spanish 🌙 Polite Expressions Lesson 1.2 Le…" at bounding box center [668, 308] width 1336 height 522
click at [297, 419] on div "Learn > Spanish > Polite Expressions Spanish 🌙 Polite Expressions Lesson 1.2 Le…" at bounding box center [668, 308] width 1336 height 522
click at [273, 384] on div "Learn > Spanish > Polite Expressions Spanish 🌙 Polite Expressions Lesson 1.2 Le…" at bounding box center [668, 308] width 1336 height 522
click at [235, 348] on div "Learn > Spanish > Polite Expressions Spanish 🌙 Polite Expressions Lesson 1.2 Le…" at bounding box center [668, 308] width 1336 height 522
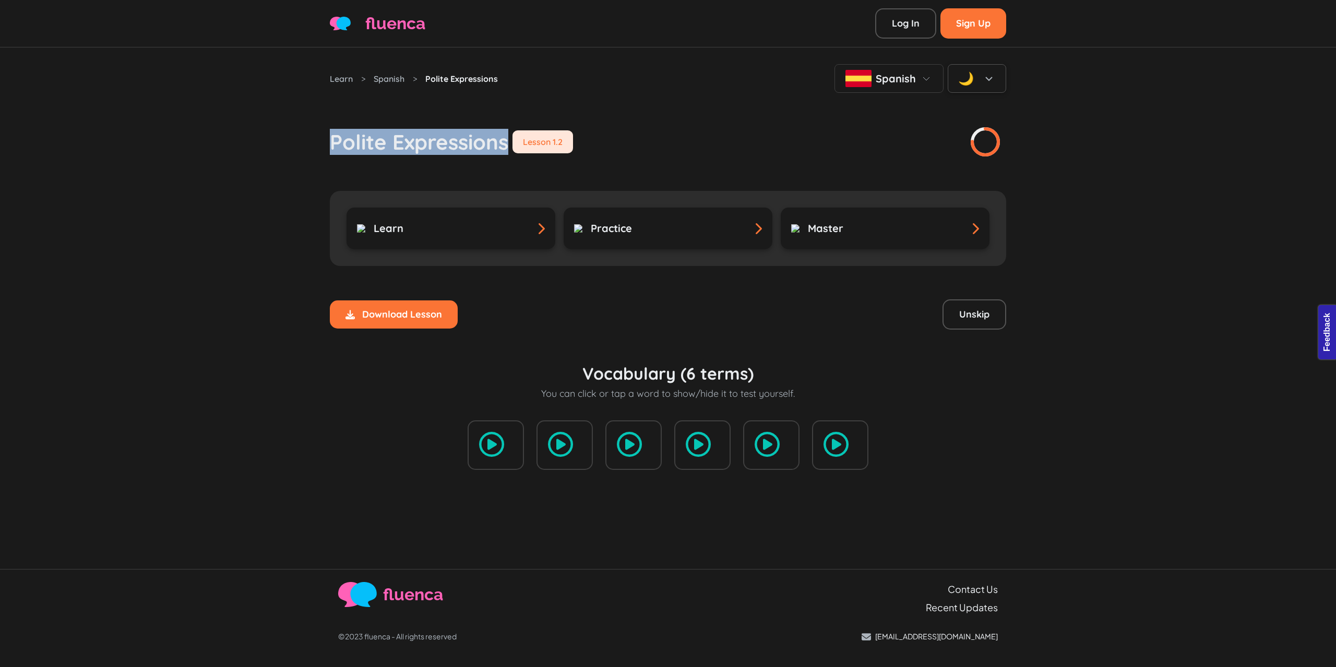
drag, startPoint x: 334, startPoint y: 134, endPoint x: 506, endPoint y: 138, distance: 171.2
click at [506, 138] on h1 "Polite Expressions" at bounding box center [419, 141] width 178 height 25
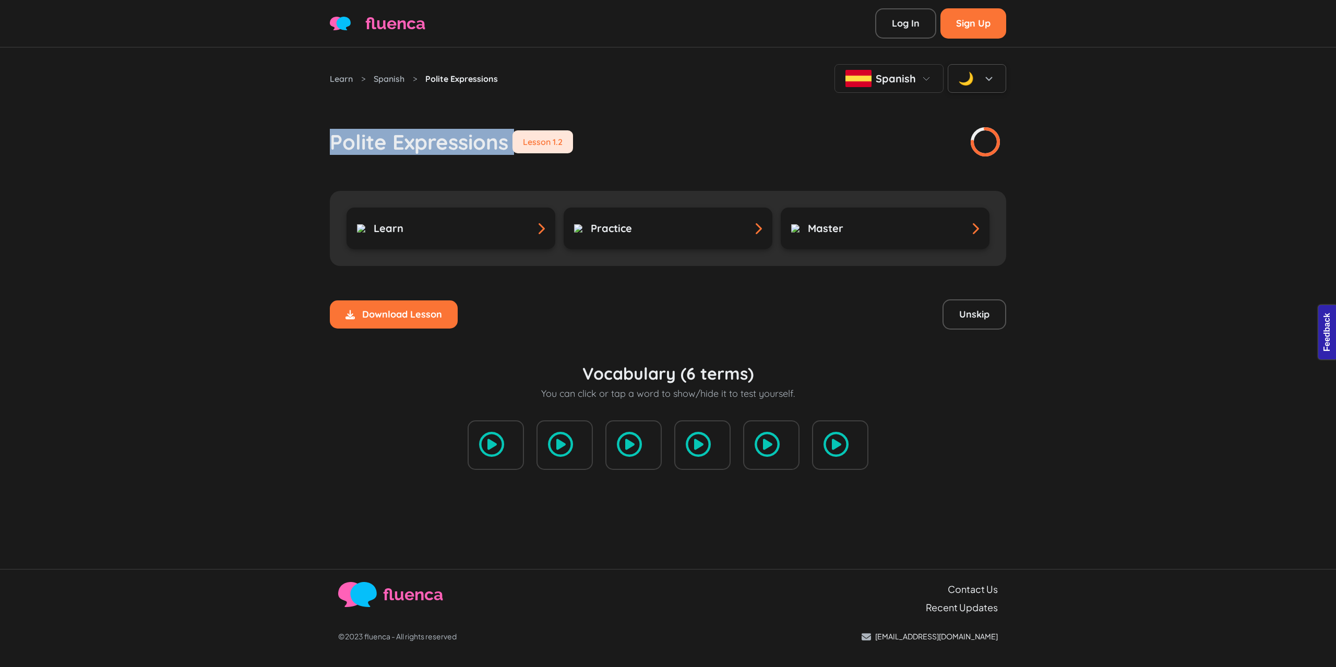
click at [443, 145] on h1 "Polite Expressions" at bounding box center [419, 141] width 178 height 25
click at [424, 146] on h1 "Polite Expressions" at bounding box center [419, 141] width 178 height 25
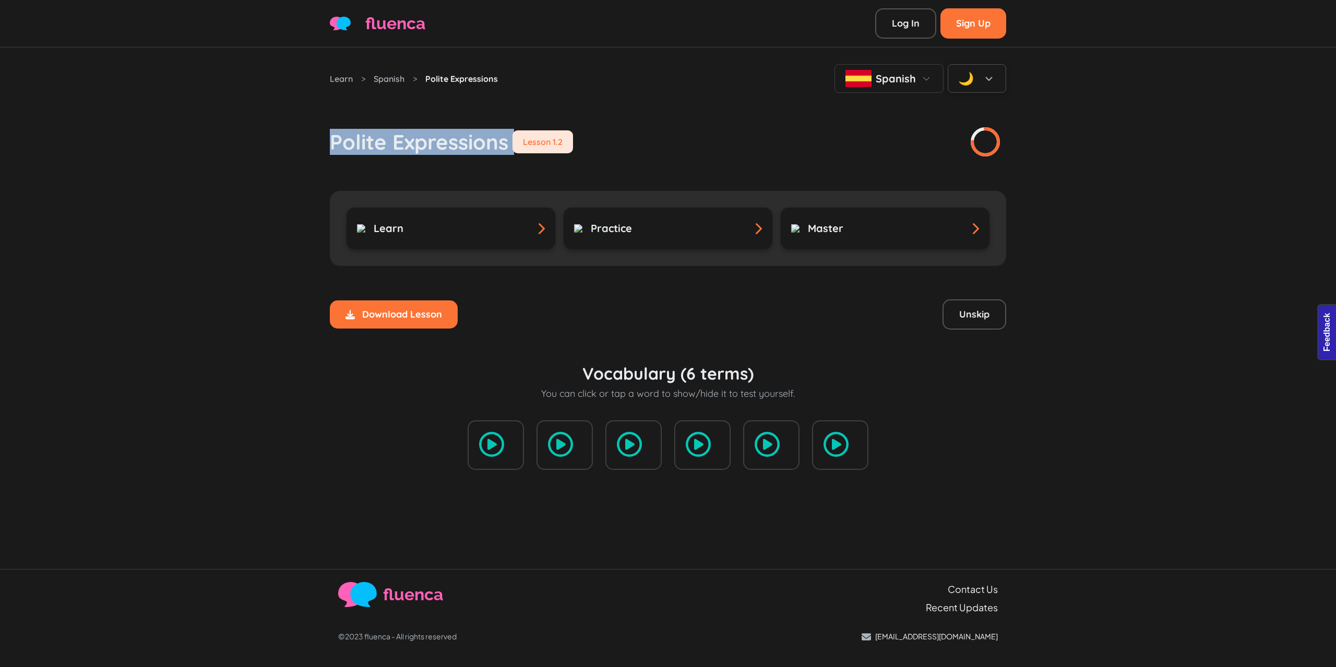
click at [424, 146] on h1 "Polite Expressions" at bounding box center [419, 141] width 178 height 25
click at [275, 160] on div "Learn > Spanish > Polite Expressions Spanish 🌙 Polite Expressions Lesson 1.2 Le…" at bounding box center [668, 308] width 1336 height 522
click at [549, 144] on div "Lesson 1.2" at bounding box center [542, 141] width 61 height 23
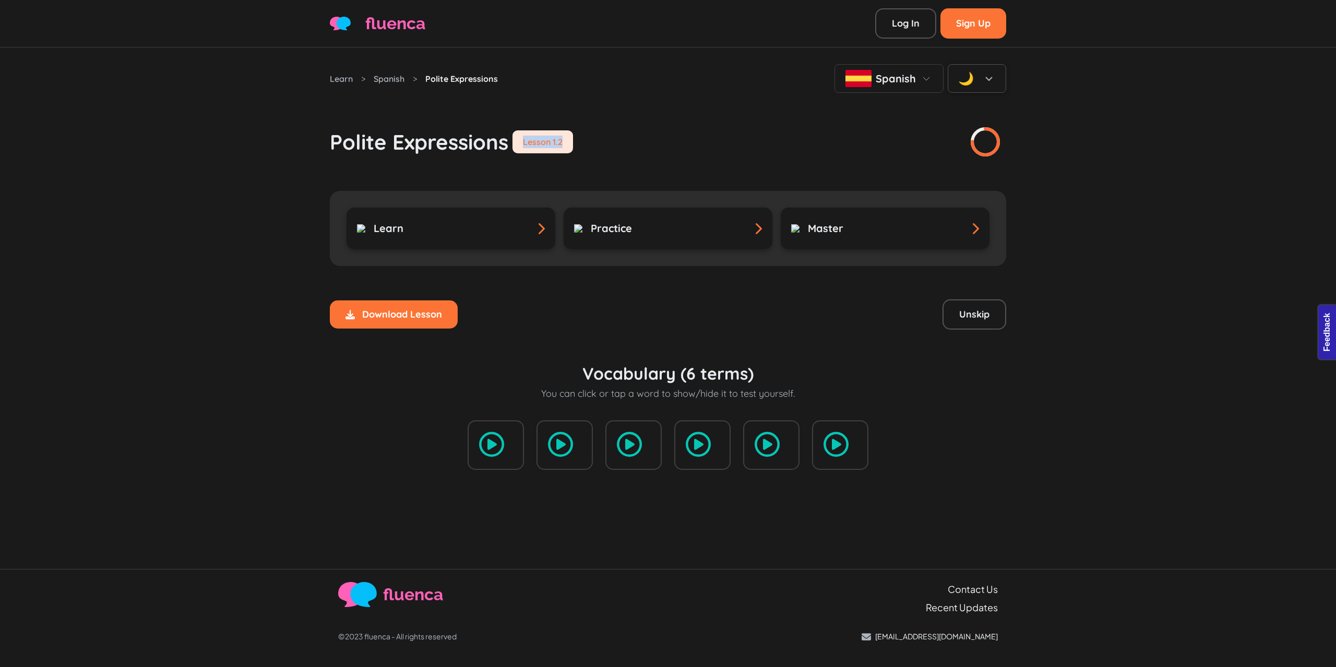
click at [639, 135] on div "Polite Expressions Lesson 1.2" at bounding box center [668, 125] width 676 height 65
click at [957, 307] on button "Unskip" at bounding box center [974, 315] width 64 height 30
drag, startPoint x: 582, startPoint y: 142, endPoint x: 518, endPoint y: 143, distance: 63.7
click at [518, 143] on div "Polite Expressions Lesson 1.2" at bounding box center [668, 125] width 676 height 65
click at [731, 95] on div "Polite Expressions Lesson 1.2" at bounding box center [668, 125] width 676 height 65
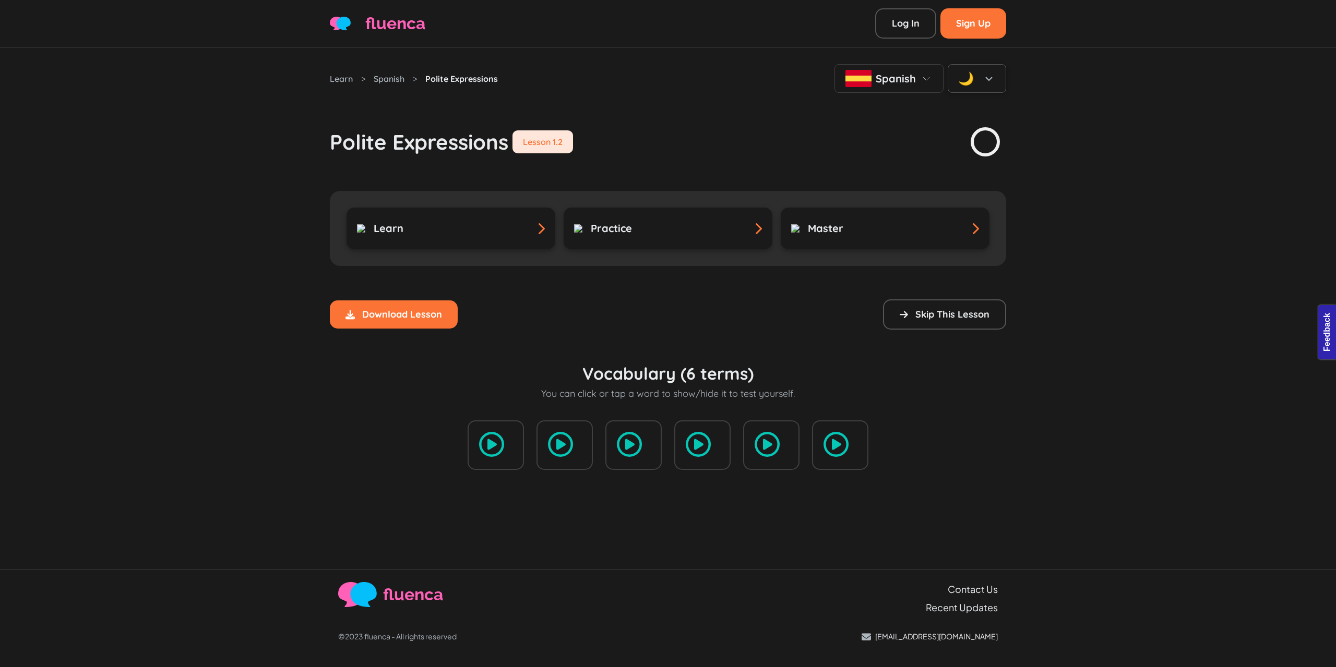
click at [971, 81] on div "🌙" at bounding box center [966, 78] width 16 height 19
click at [967, 110] on div "☀️" at bounding box center [962, 109] width 13 height 16
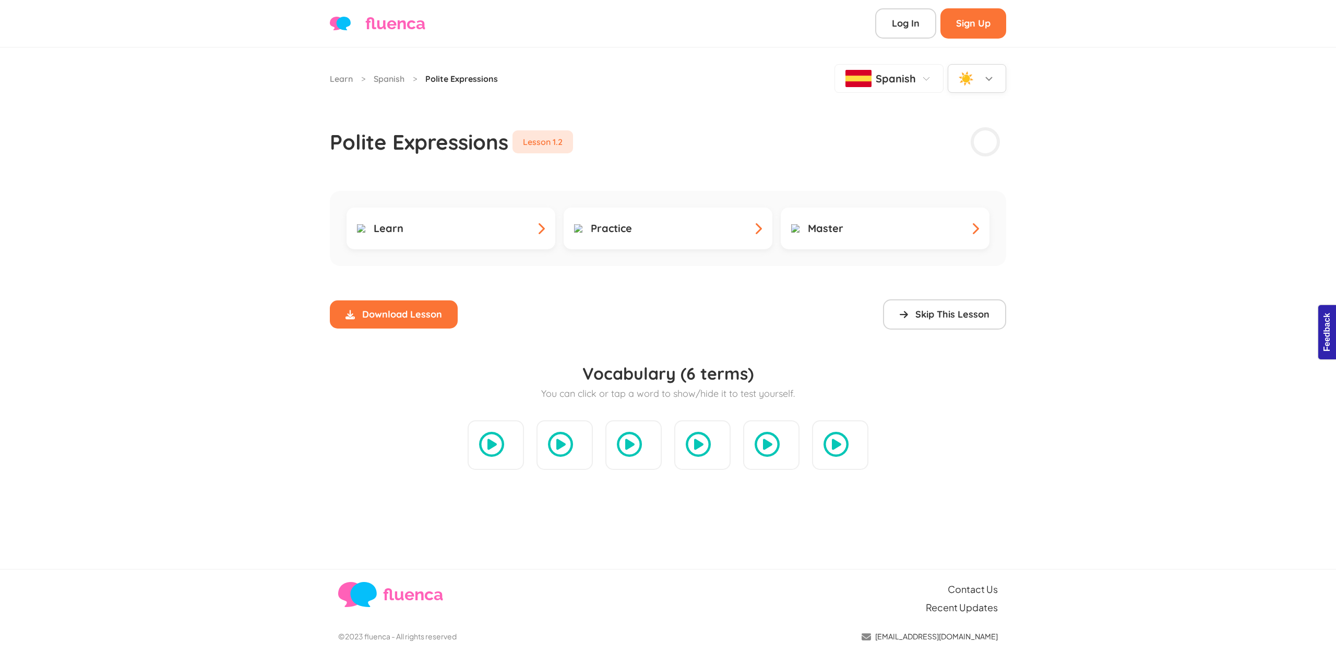
click at [925, 116] on div "Polite Expressions Lesson 1.2" at bounding box center [668, 125] width 676 height 65
drag, startPoint x: 963, startPoint y: 129, endPoint x: 957, endPoint y: 248, distance: 119.1
click at [963, 131] on div "Polite Expressions Lesson 1.2" at bounding box center [668, 125] width 676 height 65
click at [957, 303] on button "Skip This Lesson" at bounding box center [944, 315] width 123 height 30
click at [957, 303] on button "Unskip" at bounding box center [974, 315] width 64 height 30
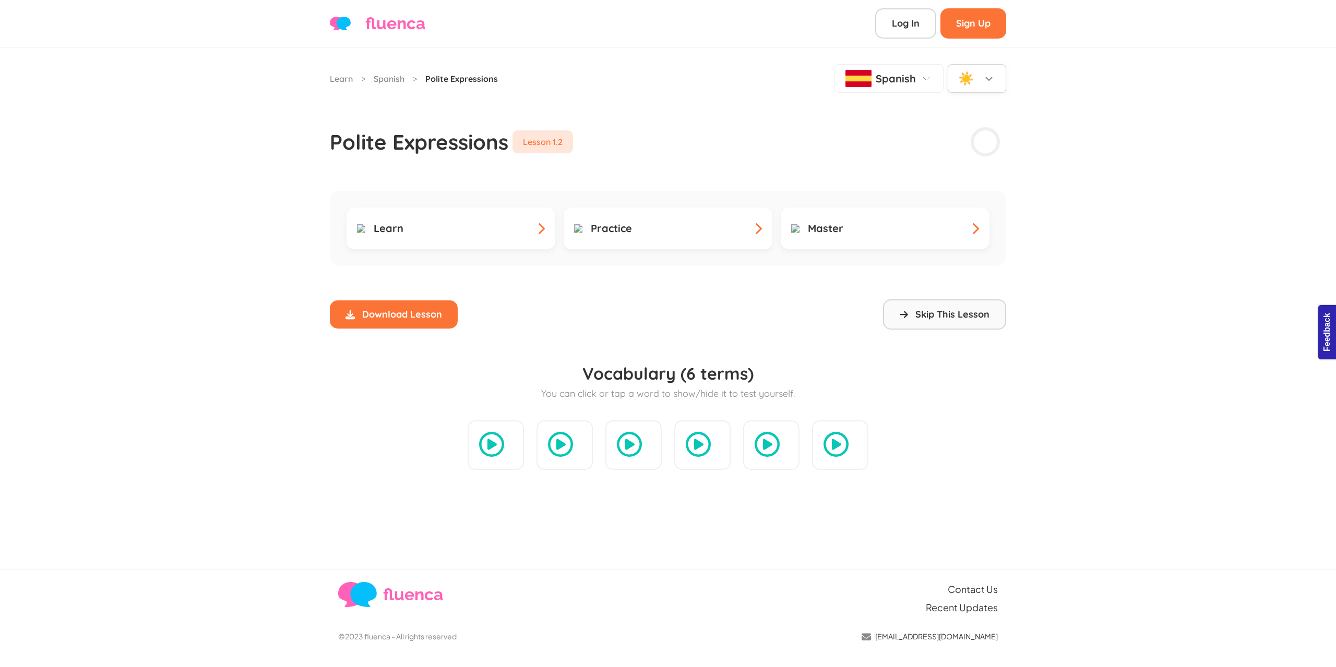
click at [957, 303] on button "Skip This Lesson" at bounding box center [944, 315] width 123 height 30
click at [957, 303] on button "Unskip" at bounding box center [974, 315] width 64 height 30
click at [957, 303] on button "Skip This Lesson" at bounding box center [944, 315] width 123 height 30
click at [957, 303] on button "Unskip" at bounding box center [974, 315] width 64 height 30
click at [957, 303] on button "Skip This Lesson" at bounding box center [944, 315] width 123 height 30
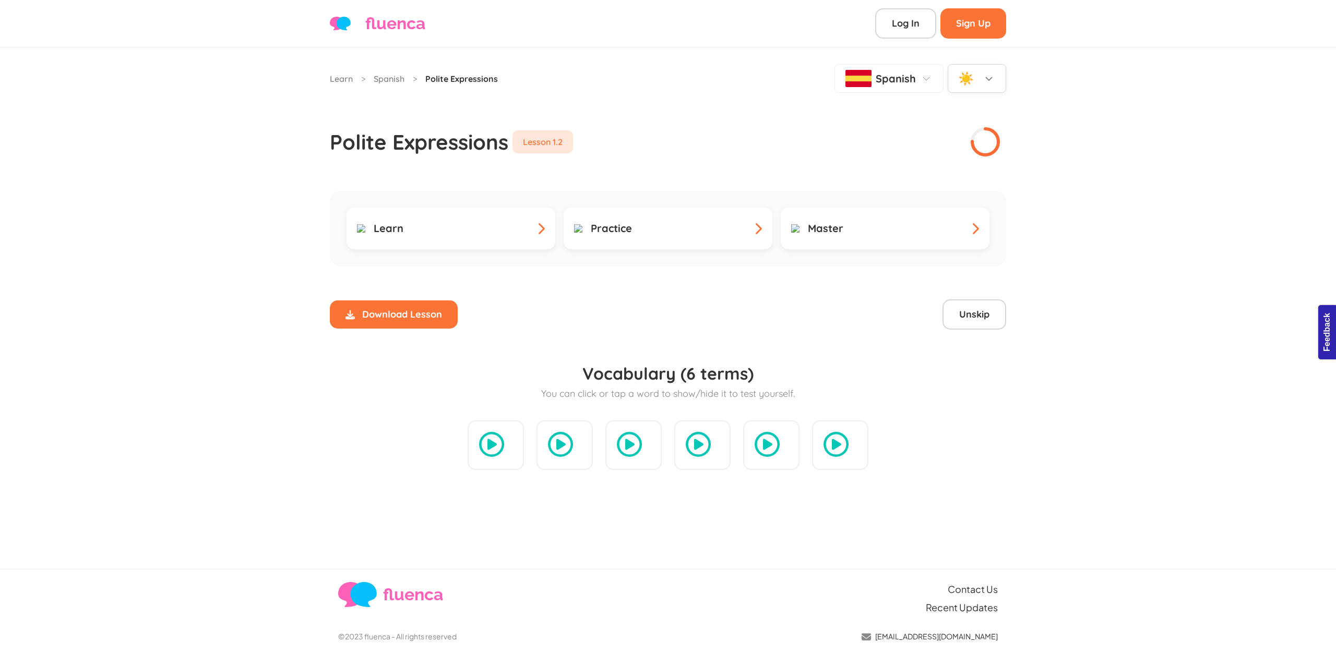
click at [957, 303] on button "Unskip" at bounding box center [974, 315] width 64 height 30
click at [957, 303] on button "Skip This Lesson" at bounding box center [944, 315] width 123 height 30
click at [769, 153] on div "Polite Expressions Lesson 1.2" at bounding box center [668, 125] width 676 height 65
drag, startPoint x: 358, startPoint y: 22, endPoint x: 441, endPoint y: 23, distance: 82.5
click at [441, 23] on div "fluenca Log In Sign Up" at bounding box center [668, 23] width 676 height 30
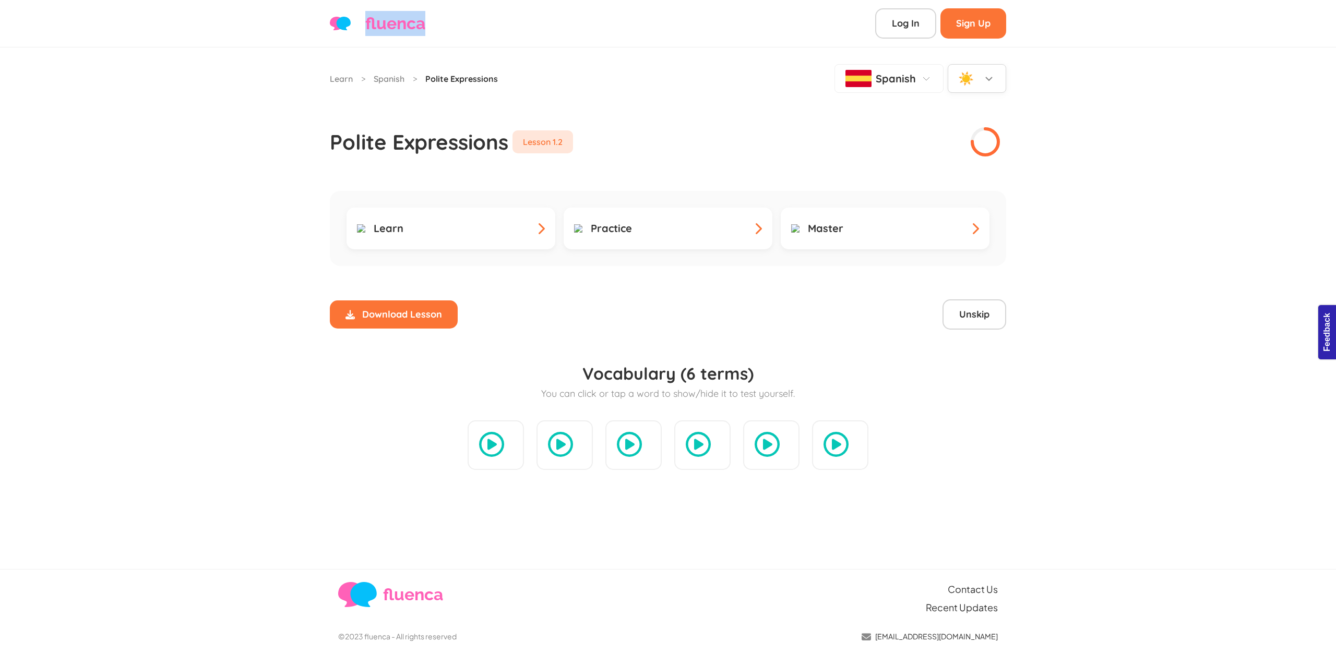
click at [441, 23] on div "fluenca Log In Sign Up" at bounding box center [668, 23] width 676 height 30
drag, startPoint x: 506, startPoint y: 143, endPoint x: 292, endPoint y: 128, distance: 215.0
click at [292, 128] on div "Learn > Spanish > Polite Expressions Spanish ☀️ Polite Expressions Lesson 1.2 L…" at bounding box center [668, 308] width 1336 height 522
click at [235, 111] on div "Learn > Spanish > Polite Expressions Spanish ☀️ Polite Expressions Lesson 1.2 L…" at bounding box center [668, 308] width 1336 height 522
click at [223, 162] on div "Learn > Spanish > Polite Expressions Spanish ☀️ Polite Expressions Lesson 1.2 L…" at bounding box center [668, 308] width 1336 height 522
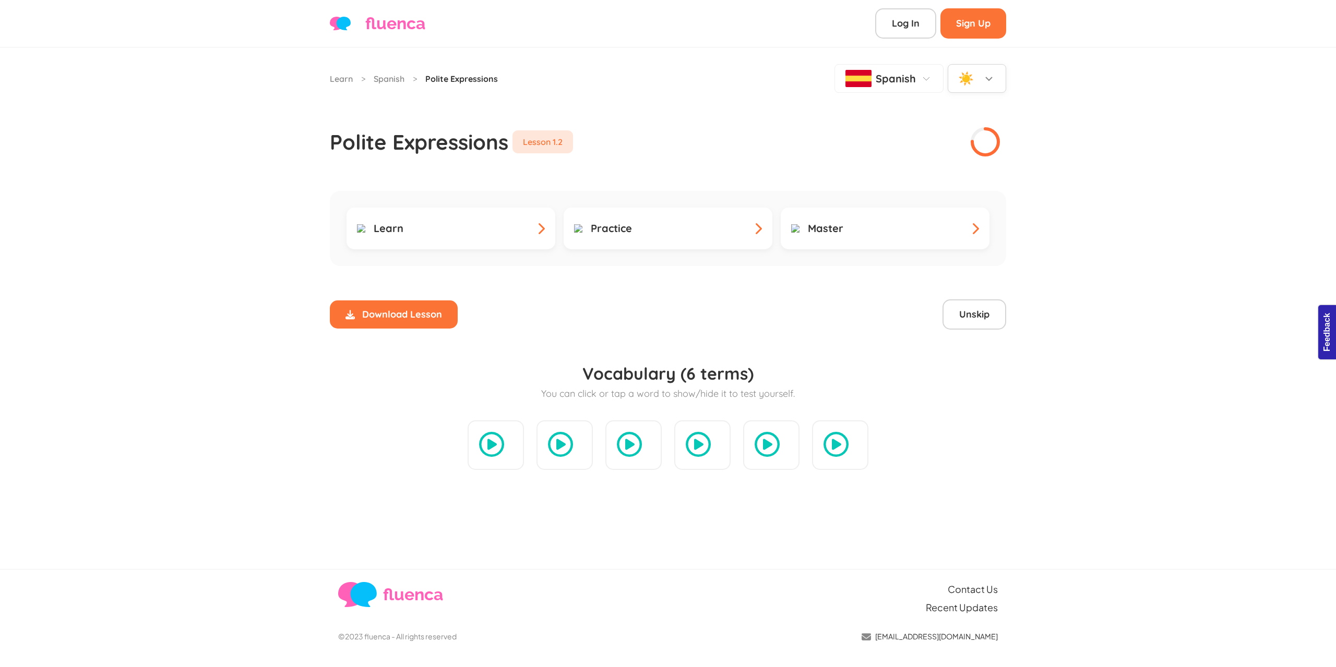
drag, startPoint x: 1047, startPoint y: 528, endPoint x: 1044, endPoint y: 532, distance: 5.4
click at [1047, 528] on div "Learn > Spanish > Polite Expressions Spanish ☀️ Polite Expressions Lesson 1.2 L…" at bounding box center [668, 308] width 1336 height 522
click at [260, 277] on div "Learn > Spanish > Polite Expressions Spanish ☀️ Polite Expressions Lesson 1.2 L…" at bounding box center [668, 308] width 1336 height 522
click at [276, 233] on div "Learn > Spanish > Polite Expressions Spanish ☀️ Polite Expressions Lesson 1.2 L…" at bounding box center [668, 308] width 1336 height 522
click at [222, 272] on div "Learn > Spanish > Polite Expressions Spanish ☀️ Polite Expressions Lesson 1.2 L…" at bounding box center [668, 308] width 1336 height 522
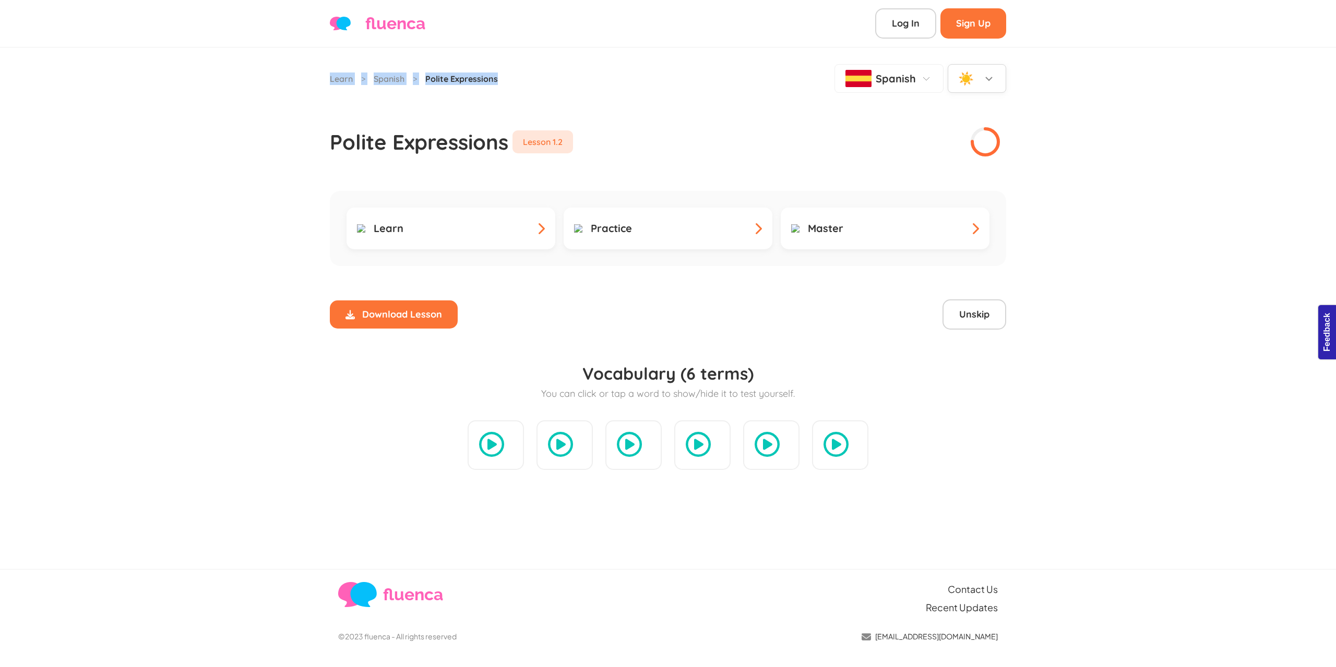
drag, startPoint x: 504, startPoint y: 82, endPoint x: 318, endPoint y: 77, distance: 185.8
click at [318, 77] on div "Learn > Spanish > Polite Expressions Spanish ☀️ Polite Expressions Lesson 1.2 L…" at bounding box center [668, 308] width 1336 height 522
click at [278, 111] on div "Learn > Spanish > Polite Expressions Spanish ☀️ Polite Expressions Lesson 1.2 L…" at bounding box center [668, 308] width 1336 height 522
drag, startPoint x: 612, startPoint y: 105, endPoint x: 614, endPoint y: 111, distance: 5.9
click at [612, 105] on div "Polite Expressions Lesson 1.2" at bounding box center [668, 125] width 676 height 65
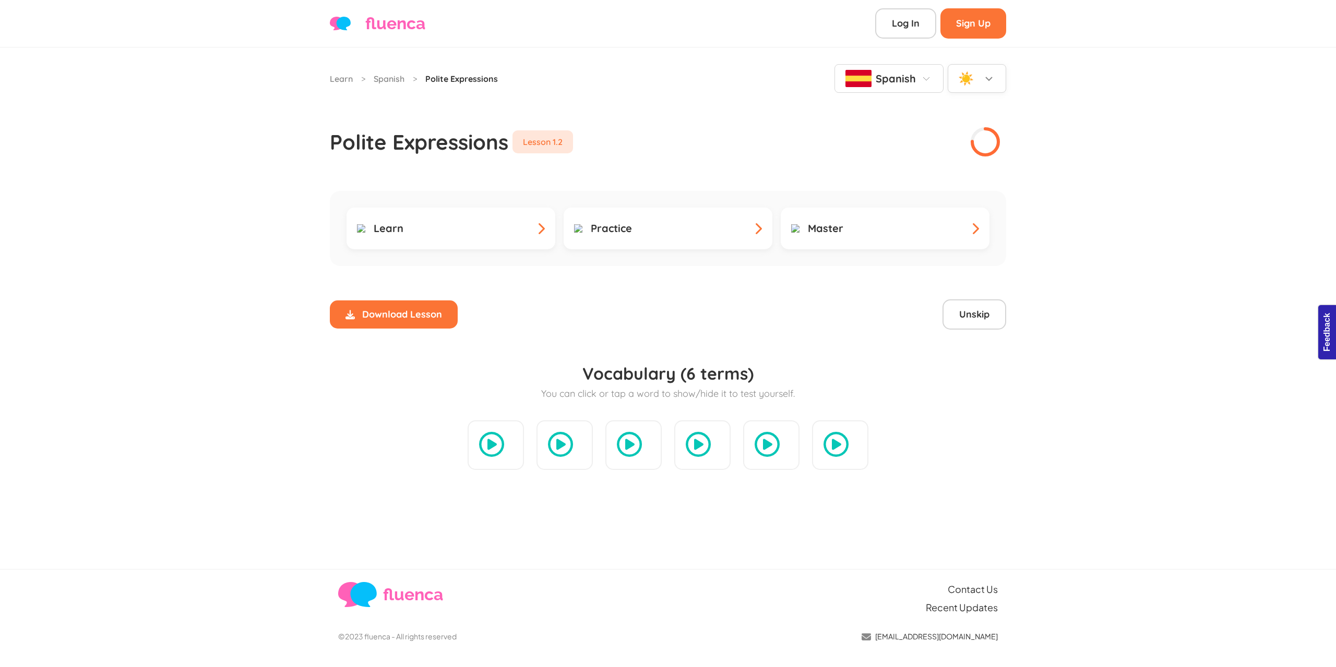
click at [882, 76] on span "Spanish" at bounding box center [896, 78] width 40 height 13
click at [973, 80] on div "☀️" at bounding box center [966, 78] width 16 height 19
click at [971, 150] on div "🌙 Dark" at bounding box center [976, 163] width 57 height 27
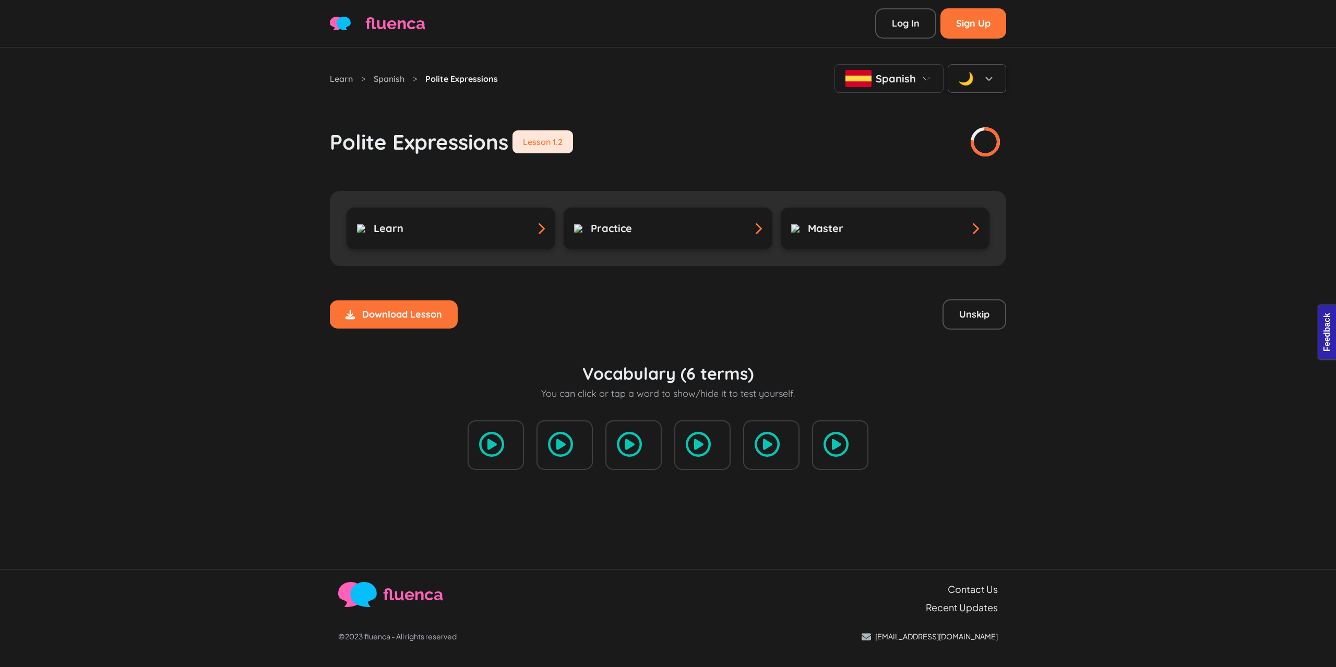
click at [744, 128] on div "Polite Expressions Lesson 1.2" at bounding box center [668, 125] width 676 height 65
click at [969, 84] on div "🌙" at bounding box center [966, 78] width 16 height 19
click at [968, 107] on div "☀️" at bounding box center [962, 109] width 13 height 16
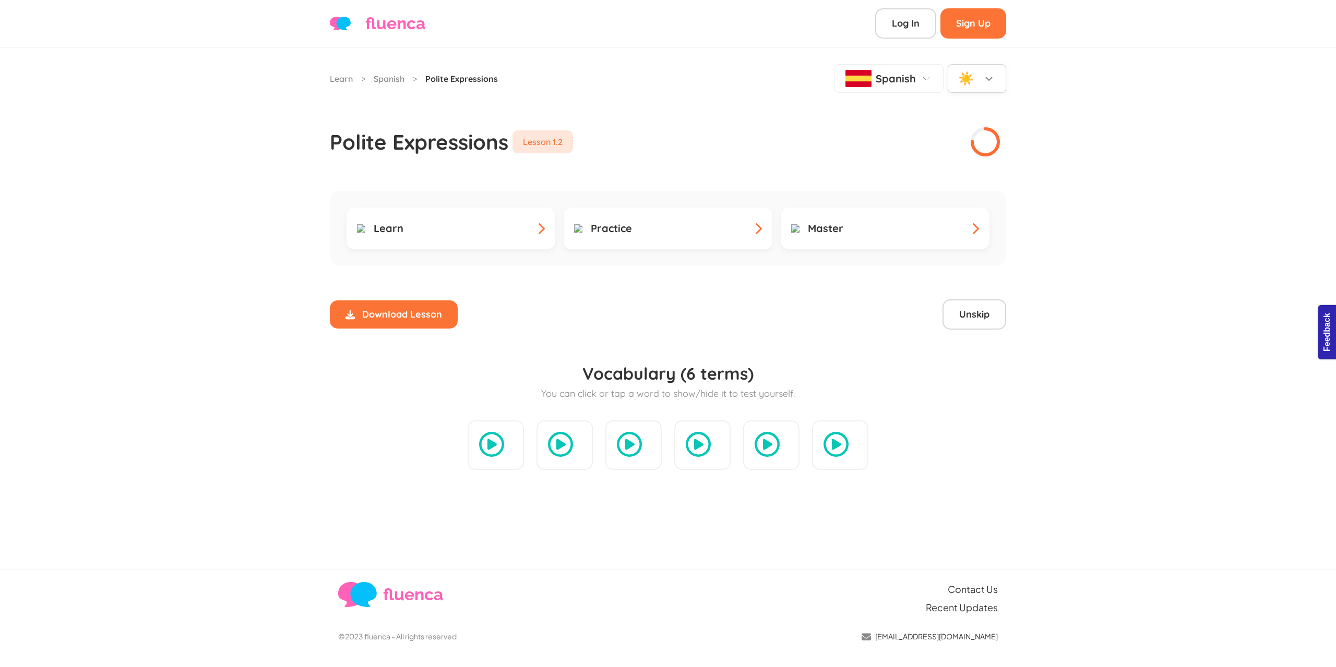
click at [660, 119] on div "Polite Expressions Lesson 1.2" at bounding box center [668, 125] width 676 height 65
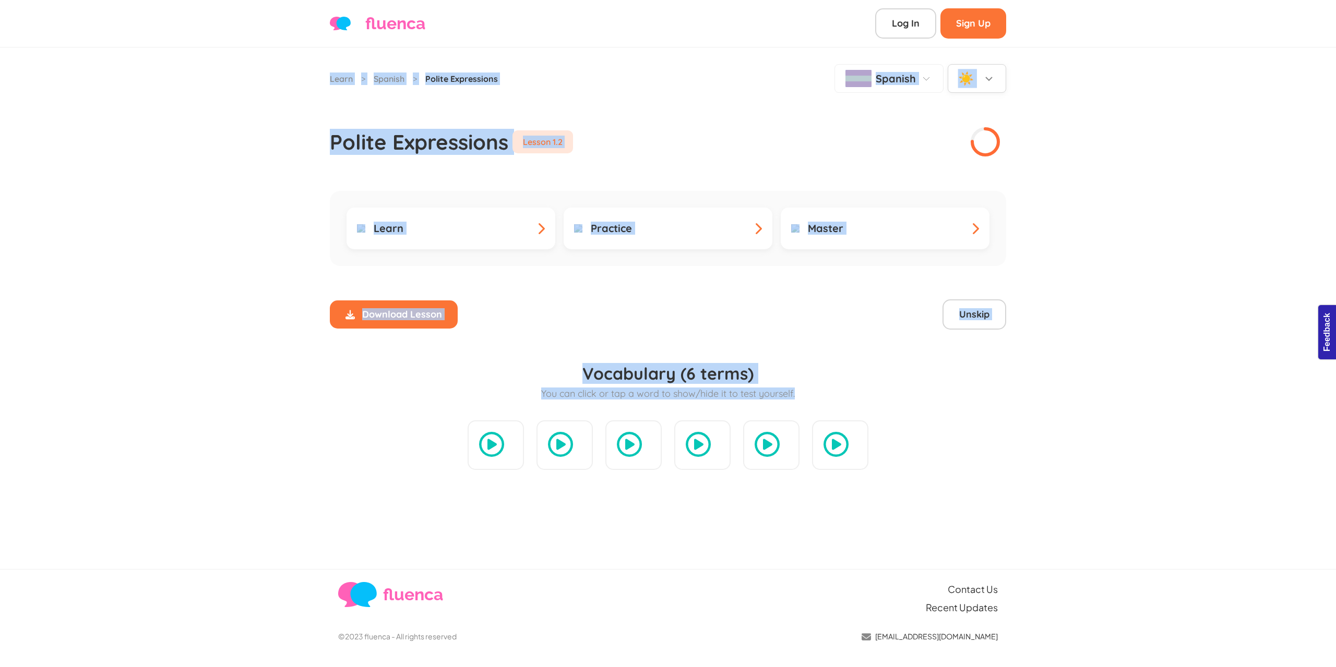
drag, startPoint x: 302, startPoint y: 83, endPoint x: 1057, endPoint y: 343, distance: 798.5
click at [1057, 343] on div "Learn > Spanish > Polite Expressions Spanish ☀️ Polite Expressions Lesson 1.2 L…" at bounding box center [668, 308] width 1336 height 522
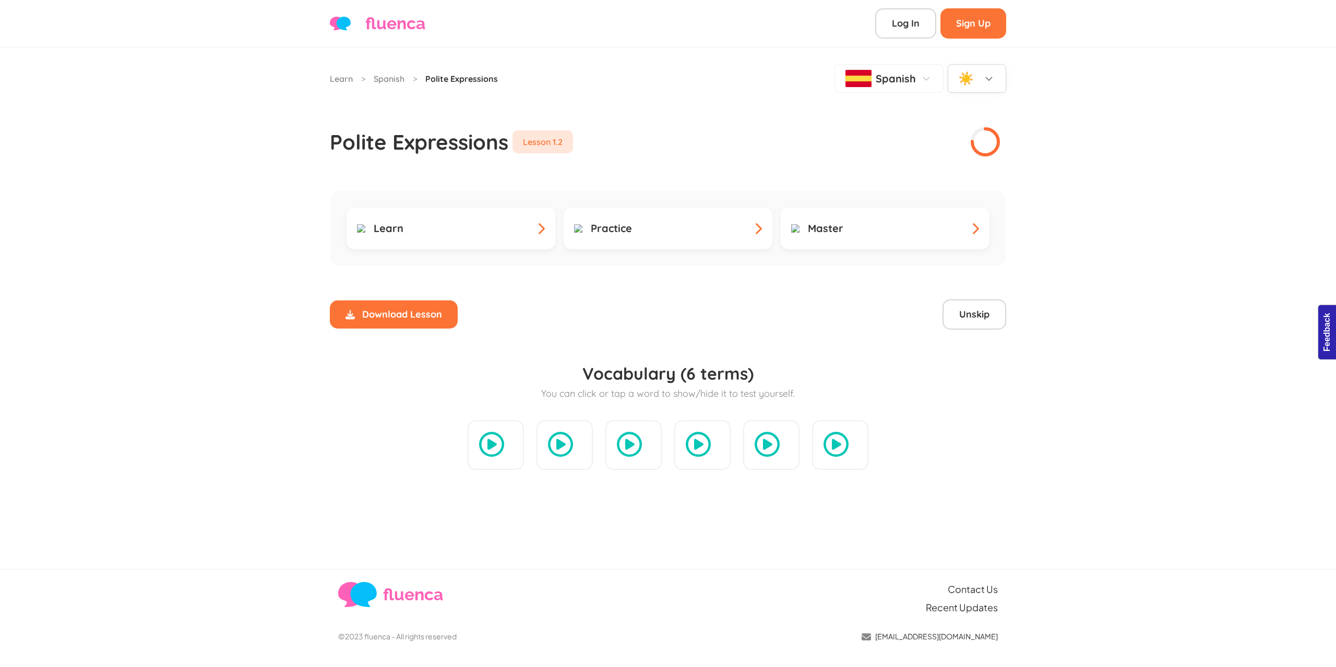
click at [909, 123] on div "Polite Expressions Lesson 1.2" at bounding box center [668, 125] width 676 height 65
drag, startPoint x: 621, startPoint y: 153, endPoint x: 328, endPoint y: 151, distance: 293.8
click at [328, 151] on div "Learn > Spanish > Polite Expressions Spanish ☀️ Polite Expressions Lesson 1.2 L…" at bounding box center [668, 275] width 689 height 456
click at [446, 87] on div "Learn > Spanish > Polite Expressions Spanish ☀️" at bounding box center [668, 78] width 676 height 29
drag, startPoint x: 316, startPoint y: 76, endPoint x: 524, endPoint y: 90, distance: 208.7
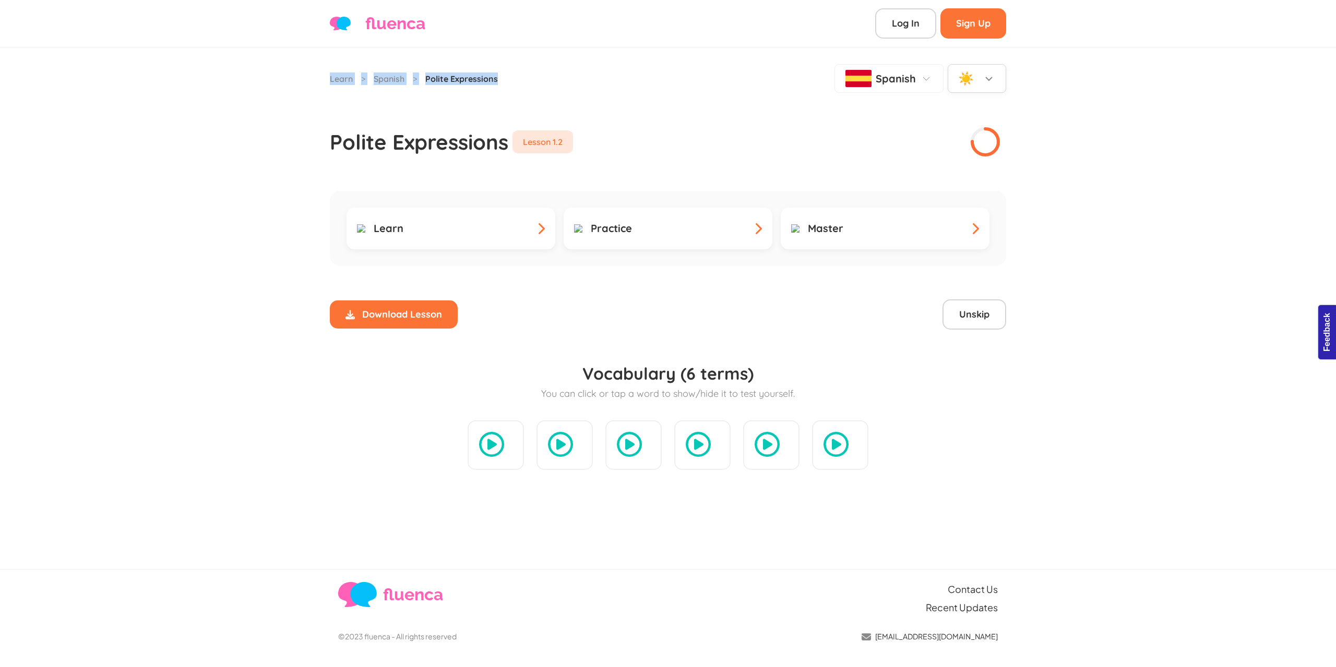
click at [524, 90] on div "Learn > Spanish > Polite Expressions Spanish ☀️ Polite Expressions Lesson 1.2 L…" at bounding box center [668, 308] width 1336 height 522
click at [546, 104] on div "Polite Expressions Lesson 1.2" at bounding box center [668, 125] width 676 height 65
click at [927, 84] on icon at bounding box center [926, 79] width 13 height 13
click at [713, 102] on div "Polite Expressions Lesson 1.2" at bounding box center [668, 125] width 676 height 65
click at [985, 80] on icon at bounding box center [989, 79] width 13 height 13
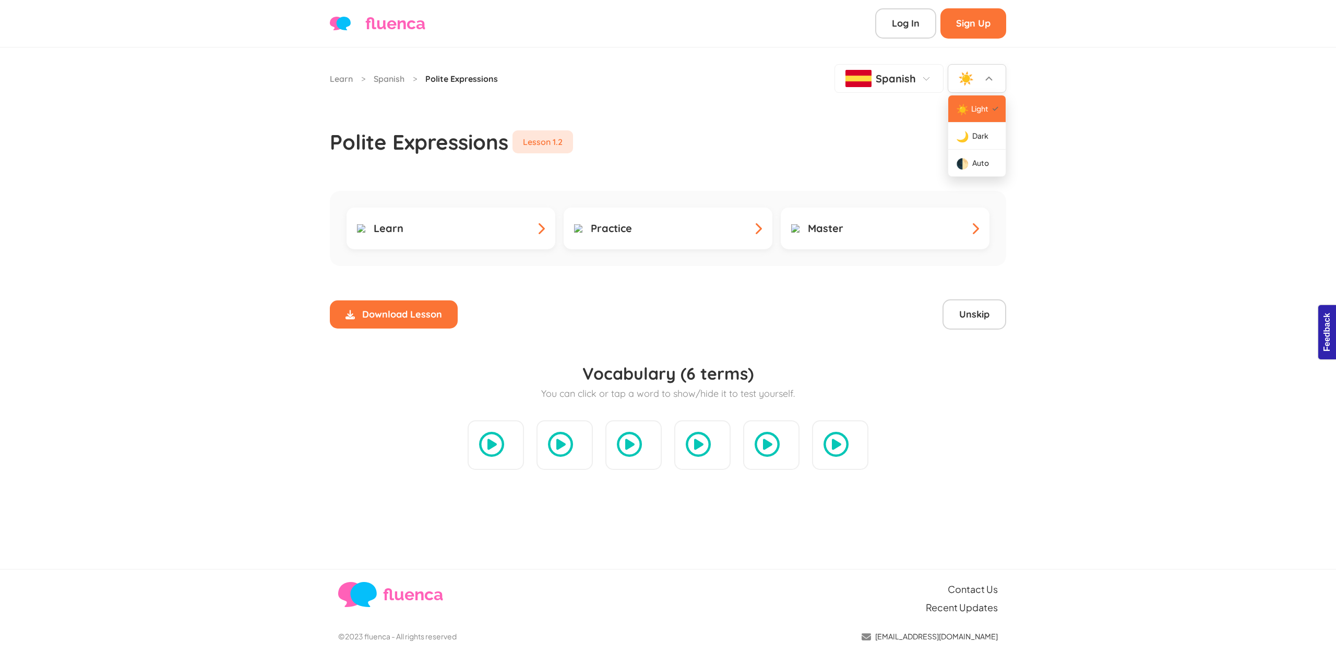
click at [985, 80] on icon at bounding box center [989, 79] width 13 height 13
click at [868, 119] on div "Polite Expressions Lesson 1.2" at bounding box center [668, 125] width 676 height 65
drag, startPoint x: 537, startPoint y: 82, endPoint x: 299, endPoint y: 81, distance: 237.9
click at [300, 80] on div "Learn > Spanish > Polite Expressions Spanish ☀️ Polite Expressions Lesson 1.2 L…" at bounding box center [668, 308] width 1336 height 522
click at [298, 73] on div "Learn > Spanish > Polite Expressions Spanish ☀️ Polite Expressions Lesson 1.2 L…" at bounding box center [668, 308] width 1336 height 522
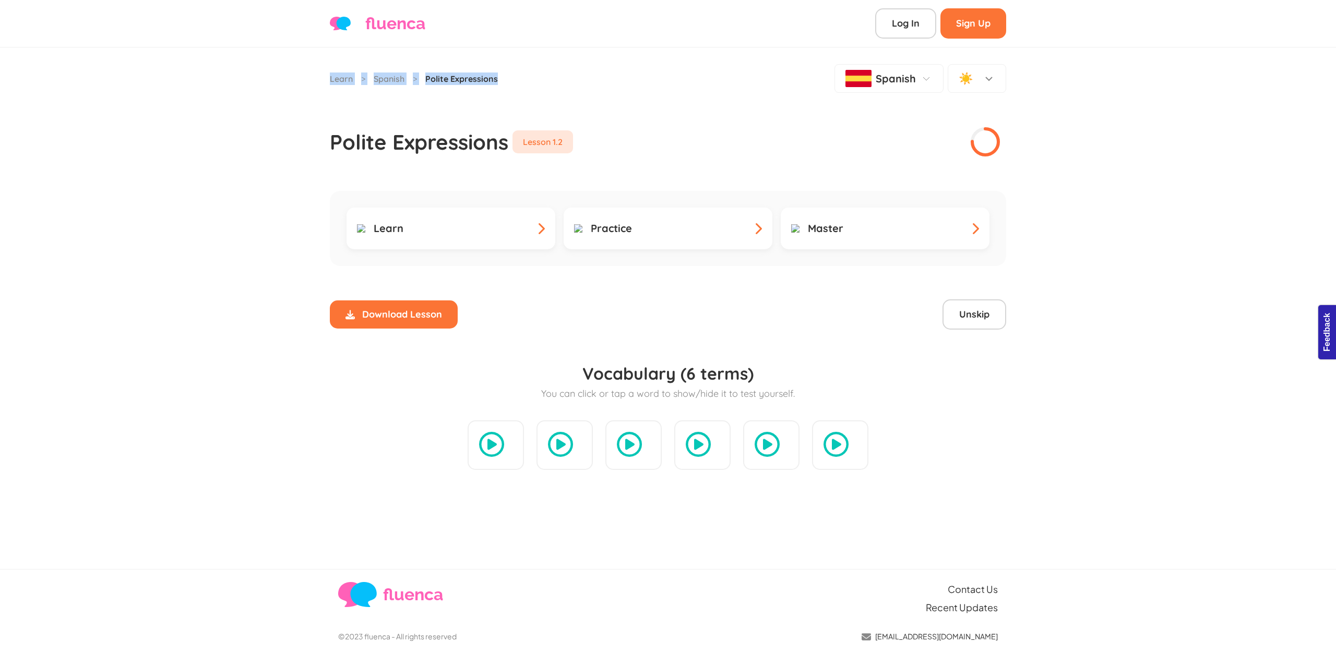
drag, startPoint x: 322, startPoint y: 73, endPoint x: 567, endPoint y: 92, distance: 245.0
click at [567, 92] on div "Learn > Spanish > Polite Expressions Spanish ☀️ Polite Expressions Lesson 1.2 L…" at bounding box center [668, 308] width 1336 height 522
click at [570, 104] on div "Polite Expressions Lesson 1.2" at bounding box center [668, 125] width 676 height 65
drag, startPoint x: 531, startPoint y: 90, endPoint x: 298, endPoint y: 77, distance: 232.5
click at [298, 77] on div "Learn > Spanish > Polite Expressions Spanish ☀️ Polite Expressions Lesson 1.2 L…" at bounding box center [668, 308] width 1336 height 522
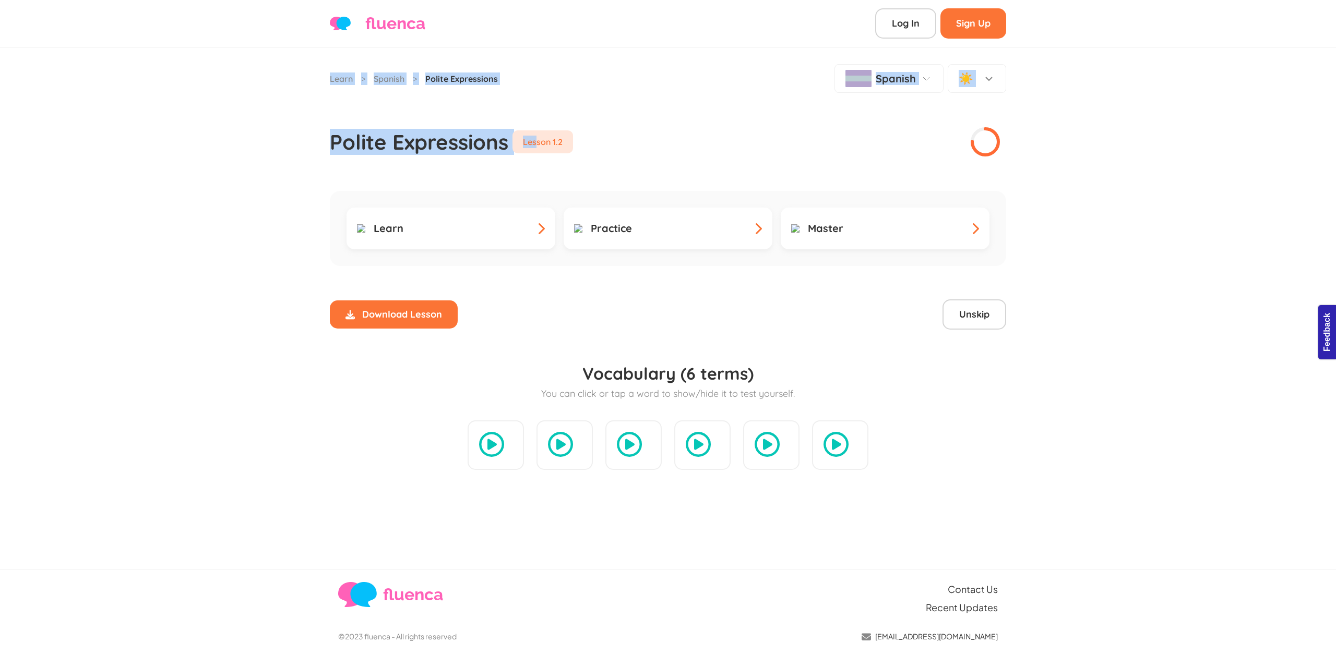
click at [287, 102] on div "Learn > Spanish > Polite Expressions Spanish ☀️ Polite Expressions Lesson 1.2 L…" at bounding box center [668, 308] width 1336 height 522
drag, startPoint x: 320, startPoint y: 139, endPoint x: 618, endPoint y: 149, distance: 298.1
click at [618, 149] on div "Learn > Spanish > Polite Expressions Spanish ☀️ Polite Expressions Lesson 1.2 L…" at bounding box center [668, 308] width 1336 height 522
click at [649, 147] on div "Polite Expressions Lesson 1.2" at bounding box center [668, 125] width 676 height 65
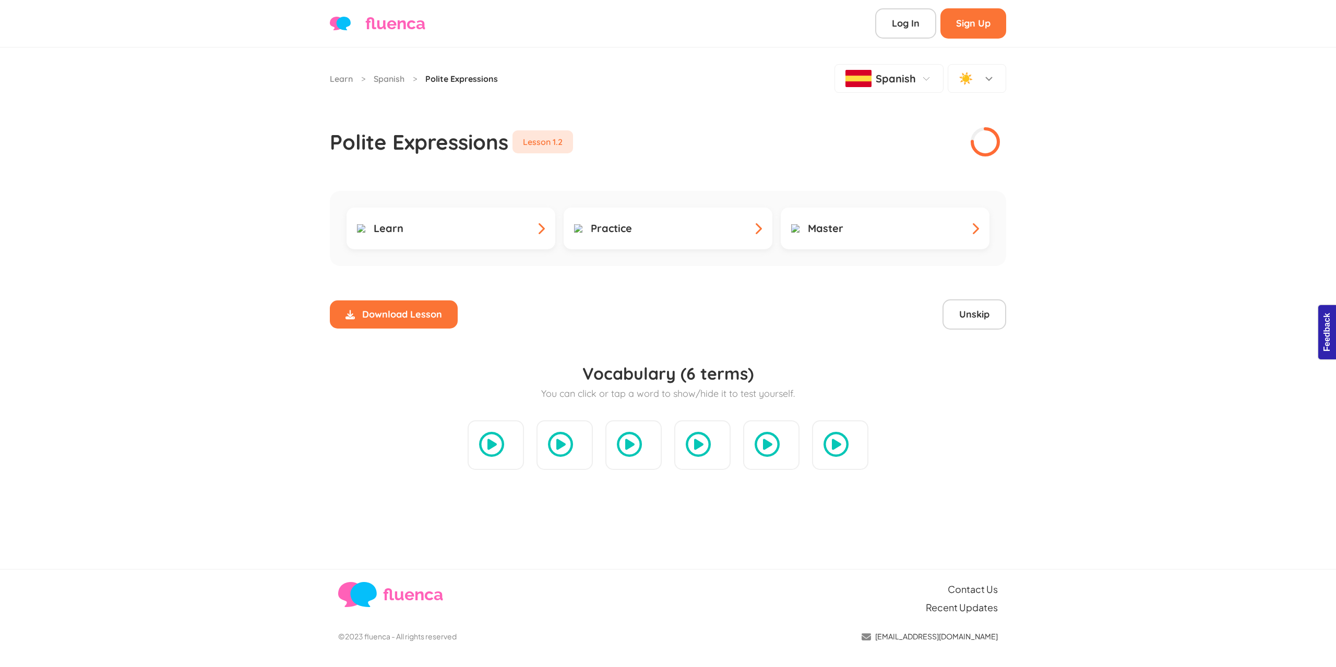
click at [1060, 170] on div "Learn > Spanish > Polite Expressions Spanish ☀️ Polite Expressions Lesson 1.2 L…" at bounding box center [668, 308] width 1336 height 522
click at [996, 308] on button "Unskip" at bounding box center [974, 315] width 64 height 30
click at [982, 321] on button "Skip This Lesson" at bounding box center [944, 315] width 123 height 30
click at [1098, 234] on div "Learn > Spanish > Polite Expressions Spanish ☀️ Polite Expressions Lesson 1.2 L…" at bounding box center [668, 308] width 1336 height 522
click at [296, 111] on div "Learn > Spanish > Polite Expressions Spanish ☀️ Polite Expressions Lesson 1.2 L…" at bounding box center [668, 308] width 1336 height 522
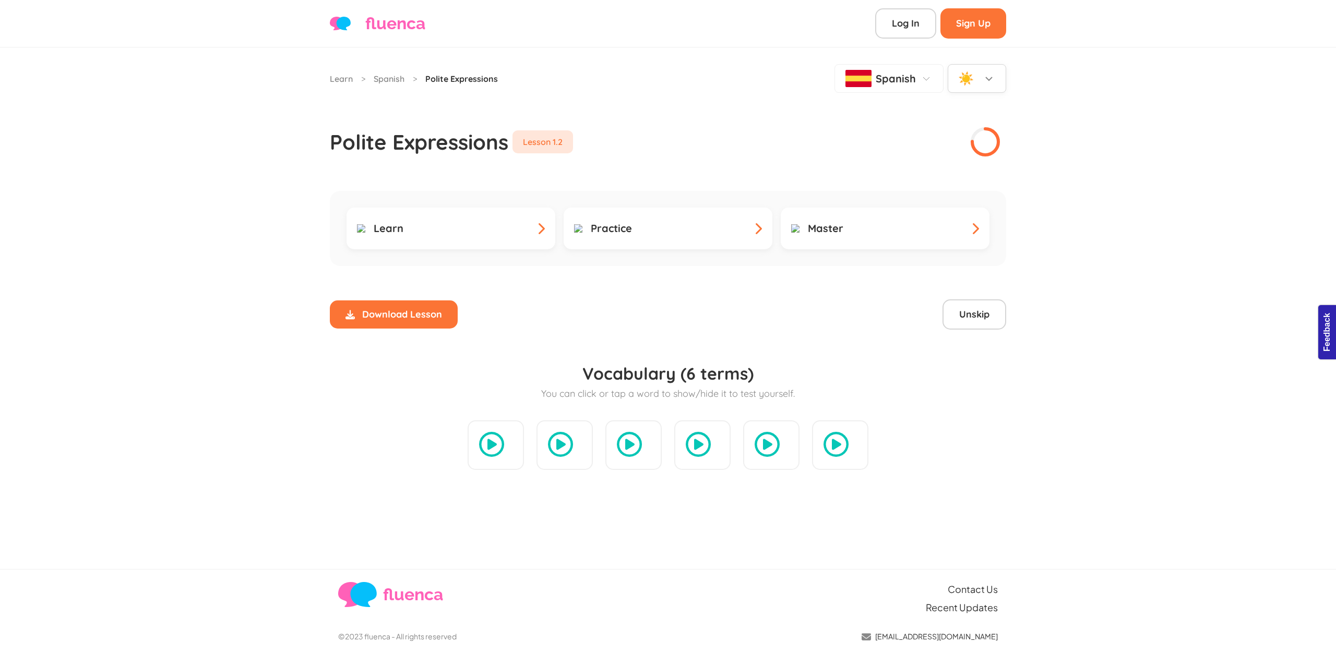
click at [995, 85] on div "☀️" at bounding box center [977, 78] width 37 height 17
click at [979, 138] on span "Dark" at bounding box center [980, 135] width 16 height 11
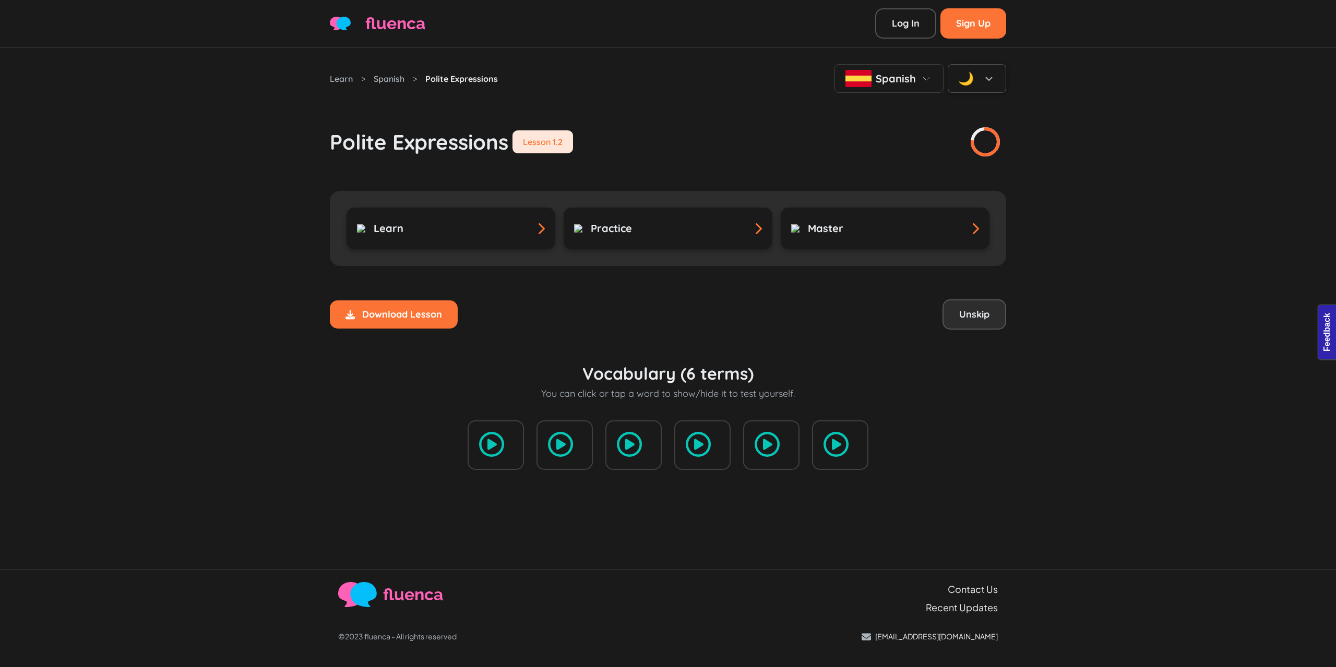
click at [985, 319] on button "Unskip" at bounding box center [974, 315] width 64 height 30
drag, startPoint x: 523, startPoint y: 73, endPoint x: 313, endPoint y: 82, distance: 210.5
click at [313, 82] on div "Learn > Spanish > Polite Expressions Spanish 🌙 Polite Expressions Lesson 1.2 Le…" at bounding box center [668, 308] width 1336 height 522
click at [281, 91] on div "Learn > Spanish > Polite Expressions Spanish 🌙 Polite Expressions Lesson 1.2 Le…" at bounding box center [668, 308] width 1336 height 522
drag, startPoint x: 299, startPoint y: 82, endPoint x: 505, endPoint y: 78, distance: 206.2
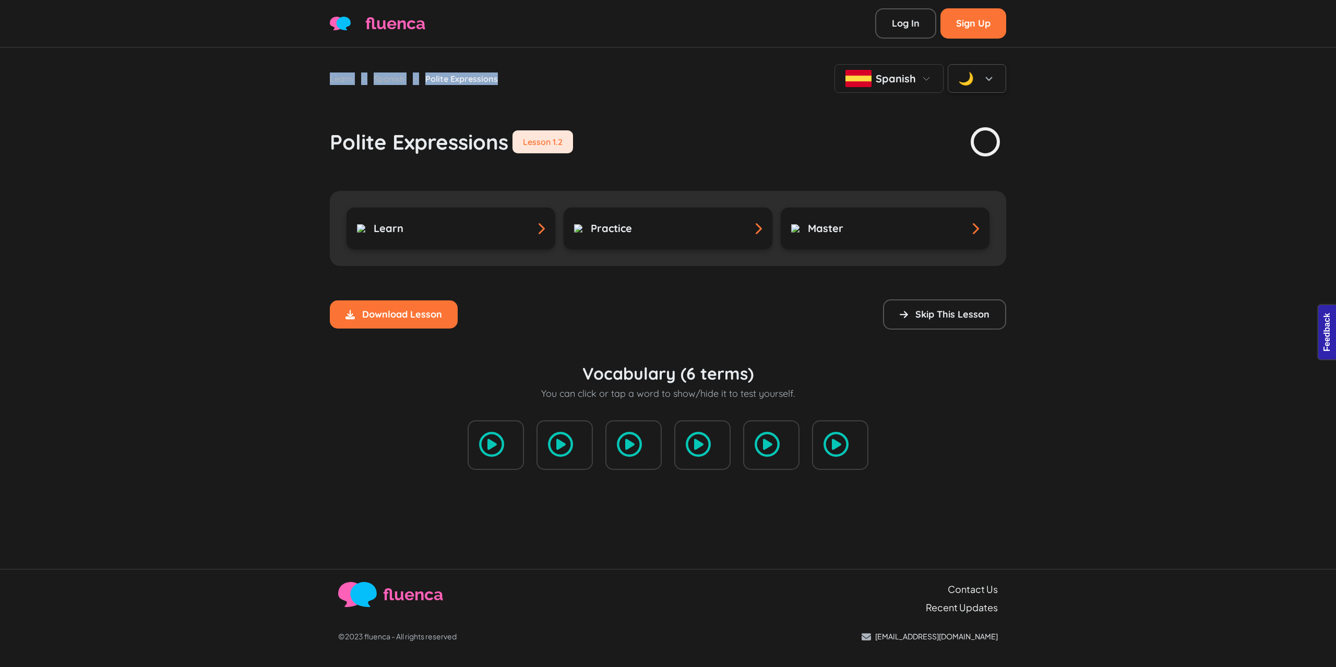
click at [505, 78] on div "Learn > Spanish > Polite Expressions Spanish 🌙 Polite Expressions Lesson 1.2 Le…" at bounding box center [668, 308] width 1336 height 522
click at [505, 78] on div "Learn > Spanish > Polite Expressions Spanish 🌙" at bounding box center [668, 78] width 676 height 29
click at [594, 159] on div "Learn > Spanish > Polite Expressions Spanish 🌙 Polite Expressions Lesson 1.2 Le…" at bounding box center [668, 275] width 689 height 456
click at [689, 309] on div "Download Lesson Lesson Downloaded error: skipped not defined error: started not…" at bounding box center [668, 315] width 676 height 30
click at [135, 312] on div "Learn > Spanish > Polite Expressions Spanish 🌙 Polite Expressions Lesson 1.2 Le…" at bounding box center [668, 308] width 1336 height 522
